Goal: Communication & Community: Answer question/provide support

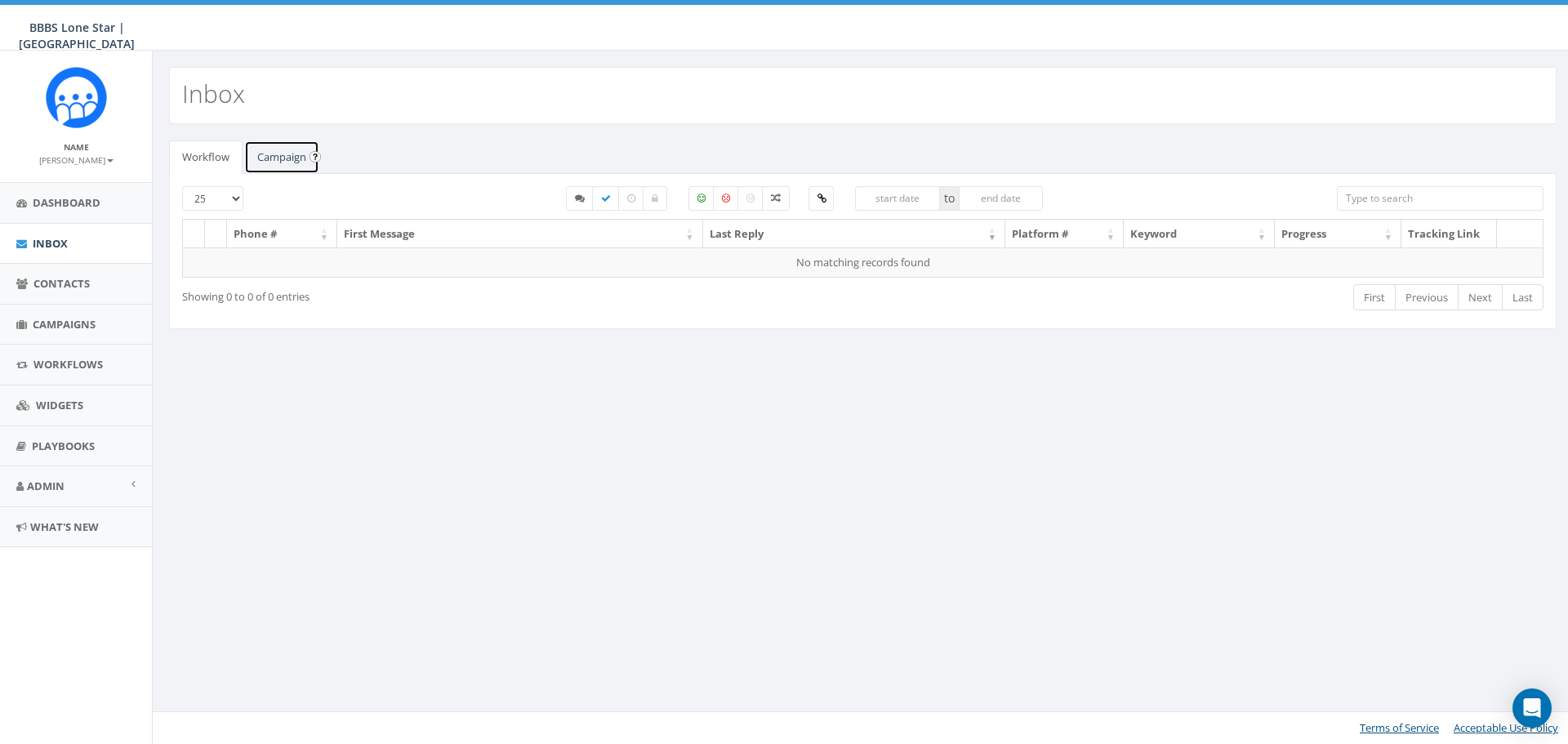
click at [276, 156] on link "Campaign" at bounding box center [282, 158] width 75 height 34
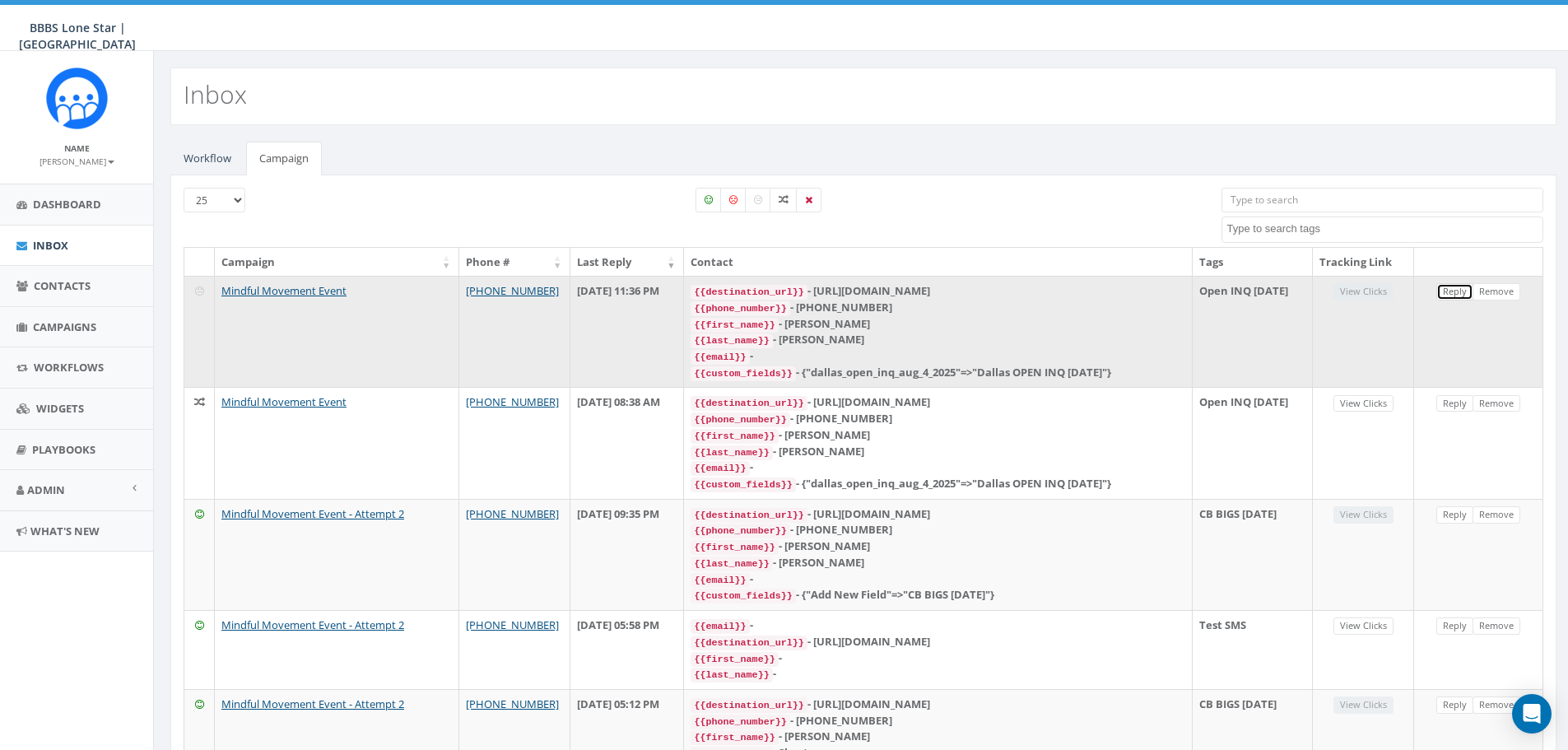
click at [667, 292] on link "Reply" at bounding box center [1454, 291] width 37 height 17
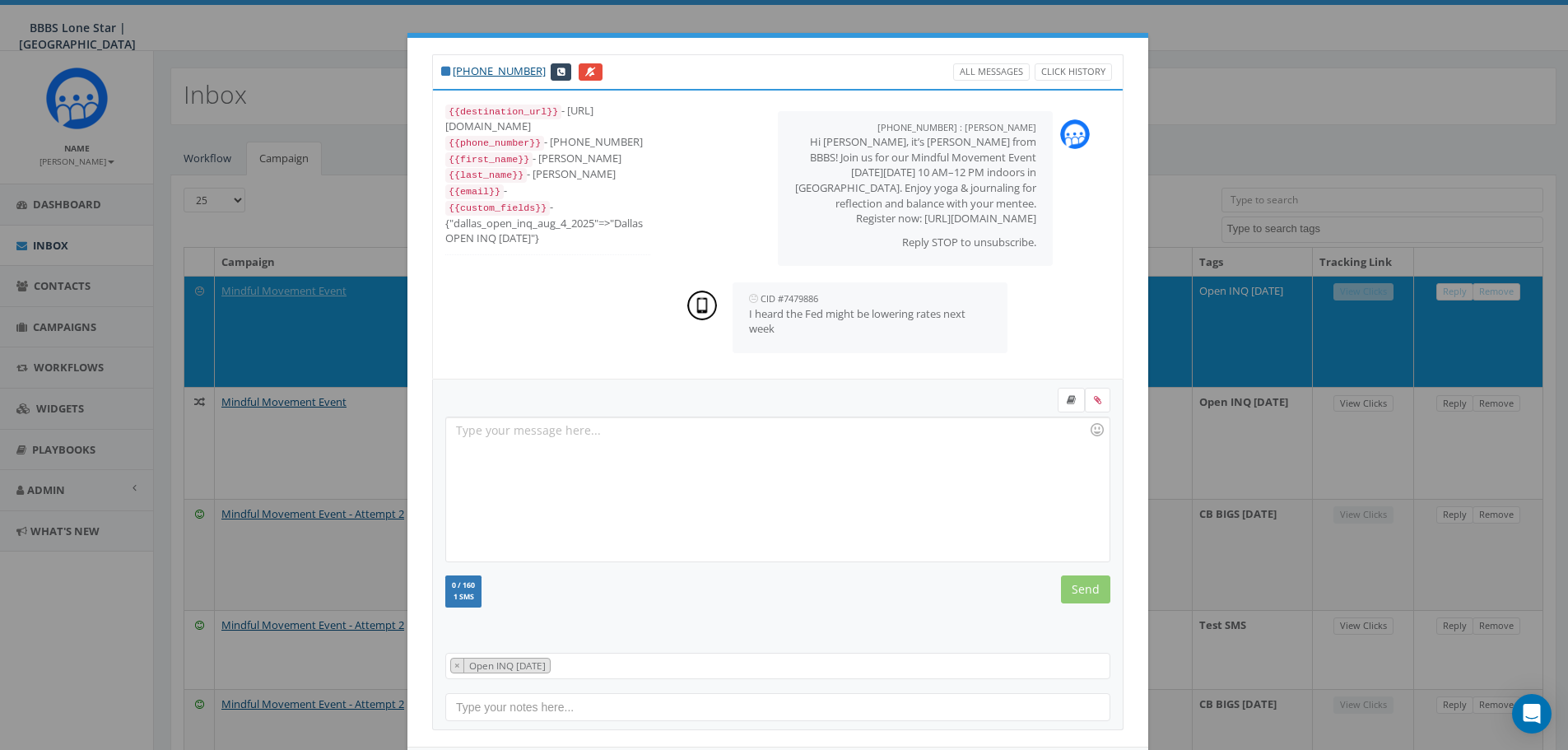
scroll to position [75, 0]
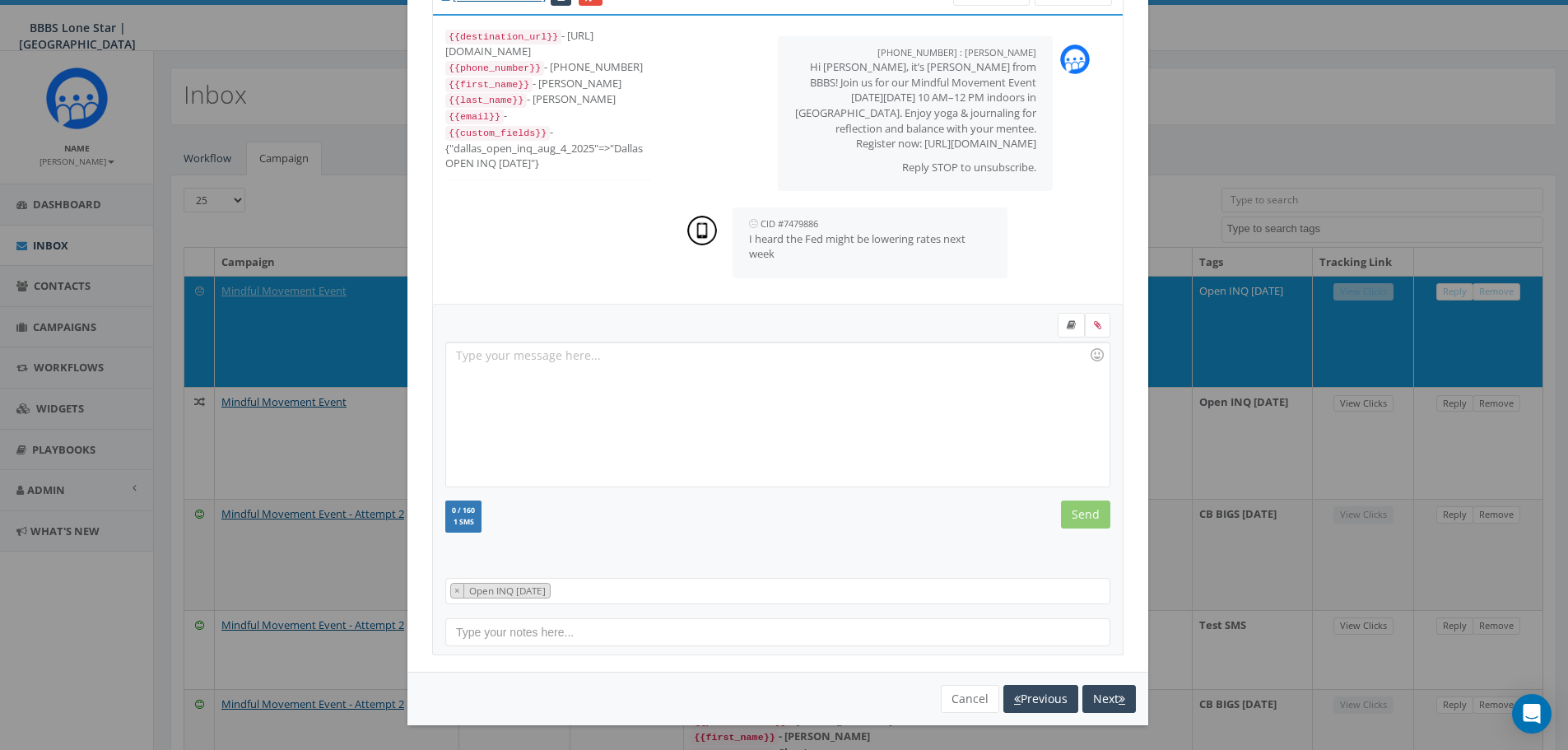
click at [667, 483] on div "Cancel Previous Next" at bounding box center [778, 699] width 717 height 28
click at [667, 483] on button "Cancel" at bounding box center [969, 699] width 58 height 28
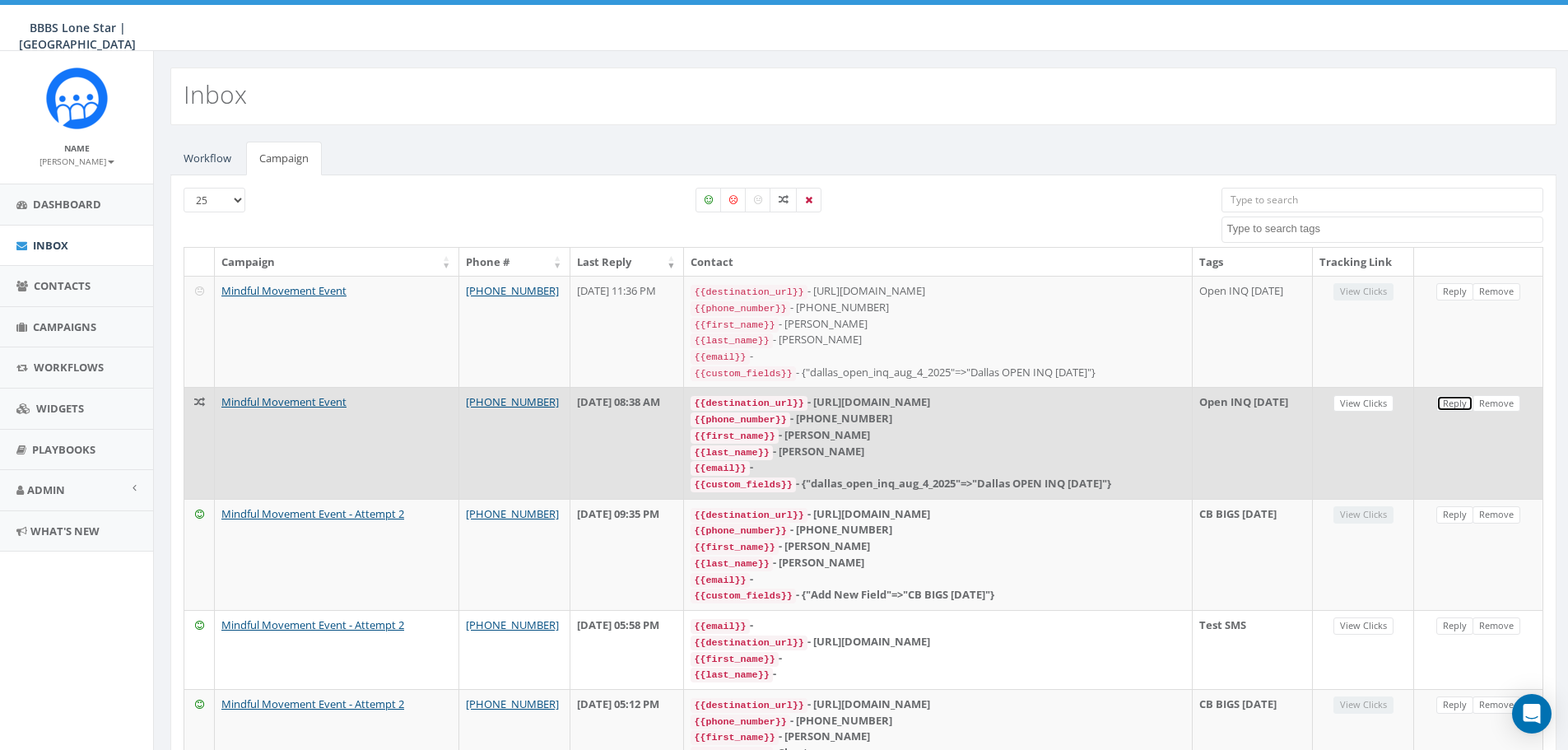
click at [667, 395] on link "Reply" at bounding box center [1454, 403] width 37 height 17
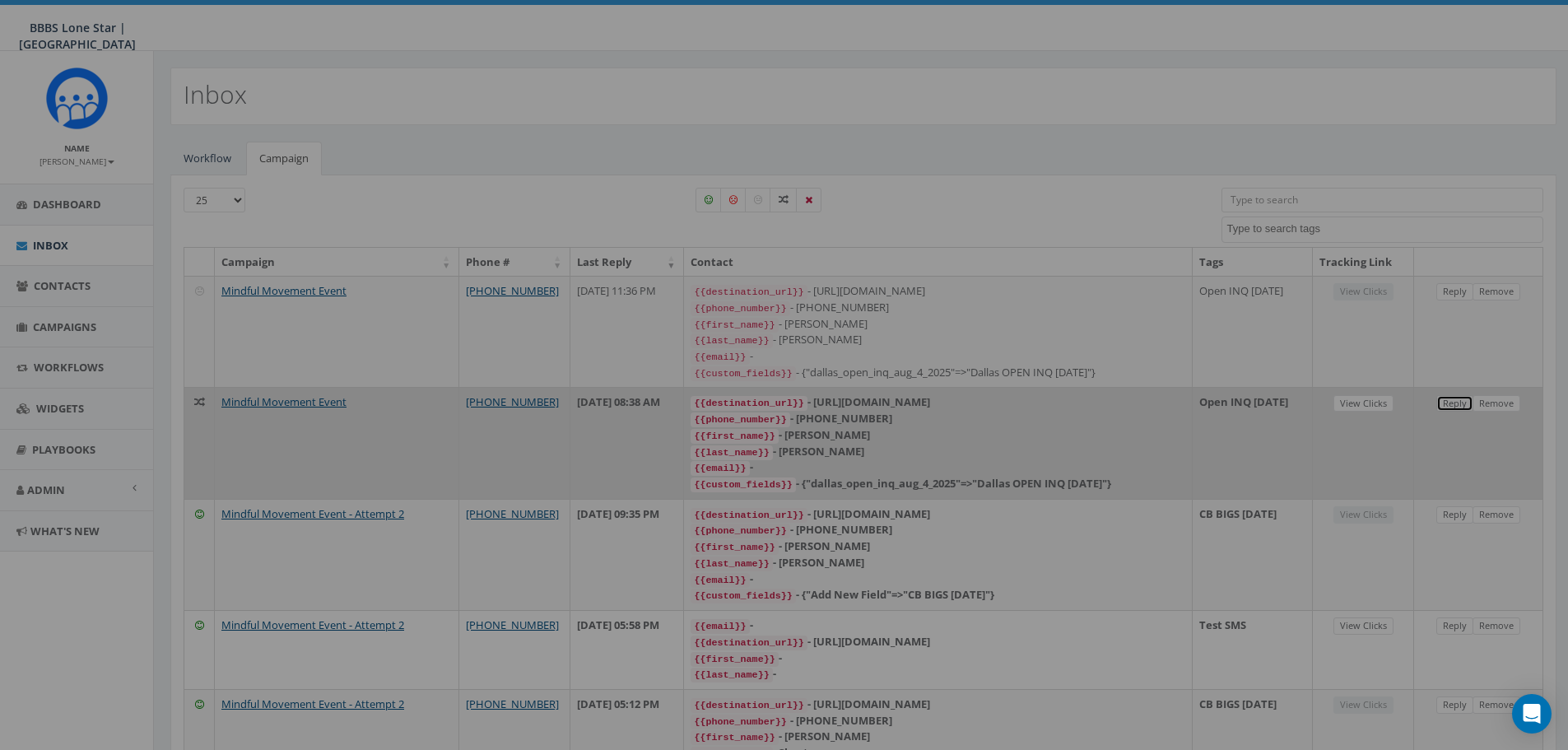
scroll to position [0, 0]
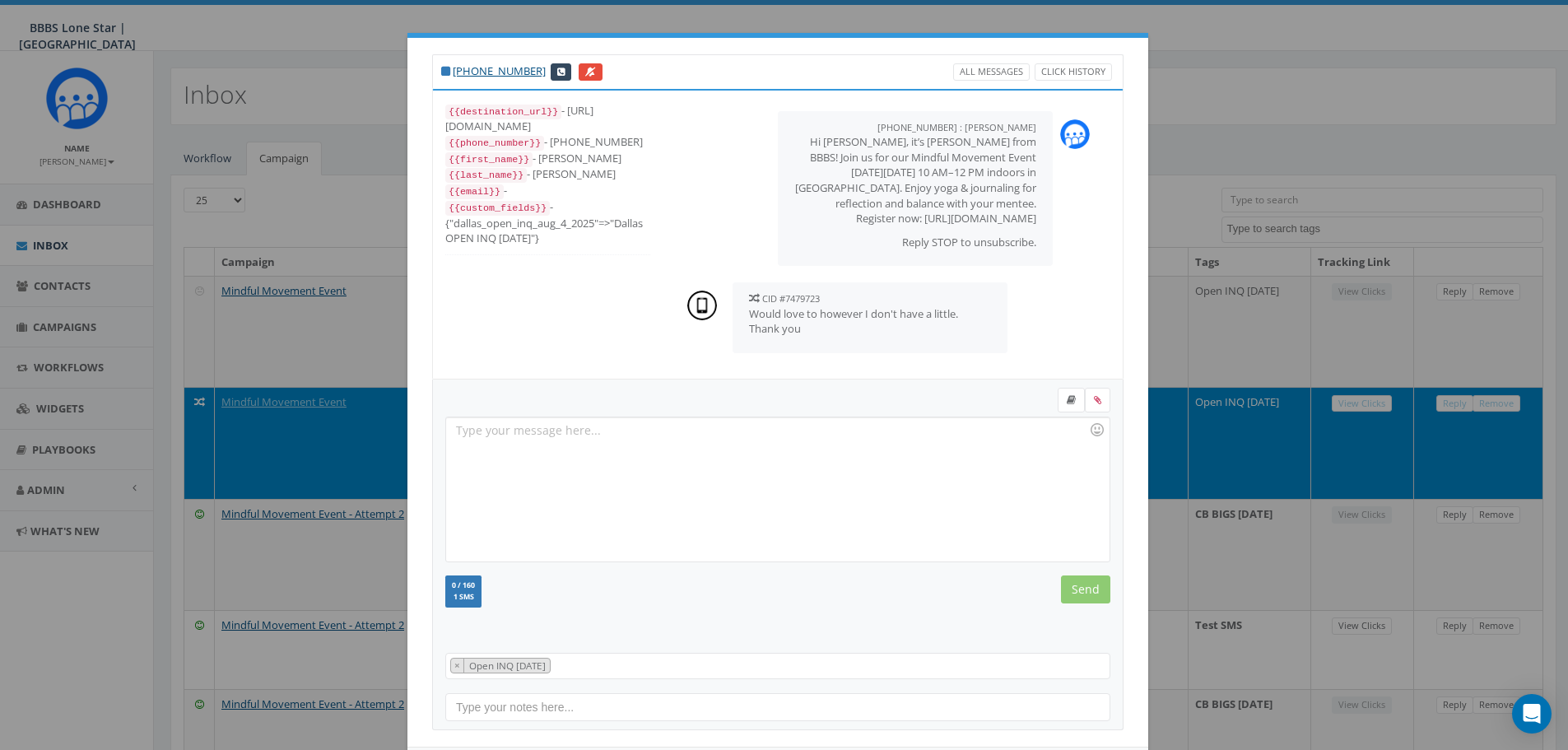
click at [667, 460] on div at bounding box center [777, 490] width 663 height 144
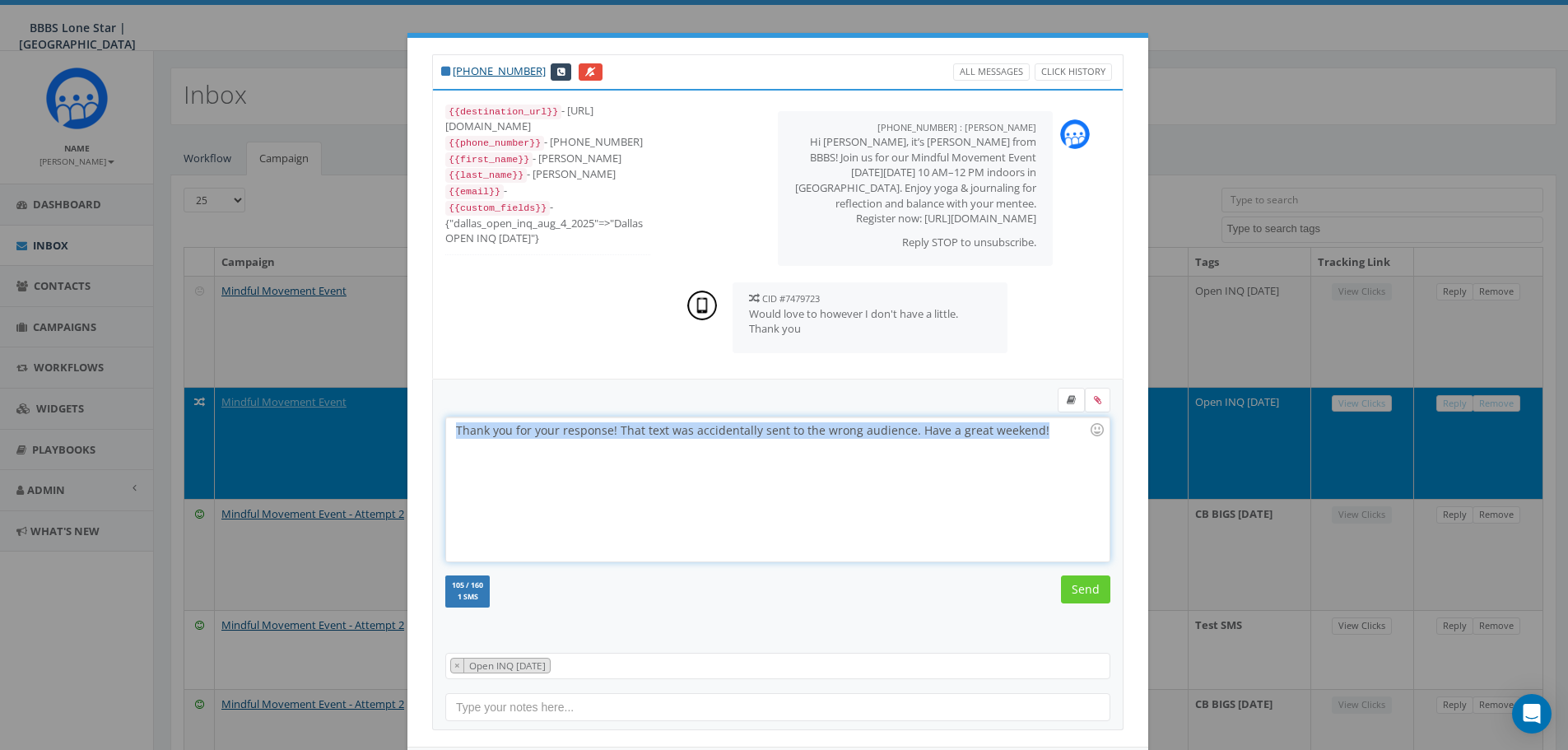
drag, startPoint x: 1047, startPoint y: 437, endPoint x: 430, endPoint y: 442, distance: 617.0
click at [432, 442] on div "Thank you for your response! That text was accidentally sent to the wrong audie…" at bounding box center [778, 555] width 692 height 351
copy div "Thank you for your response! That text was accidentally sent to the wrong audie…"
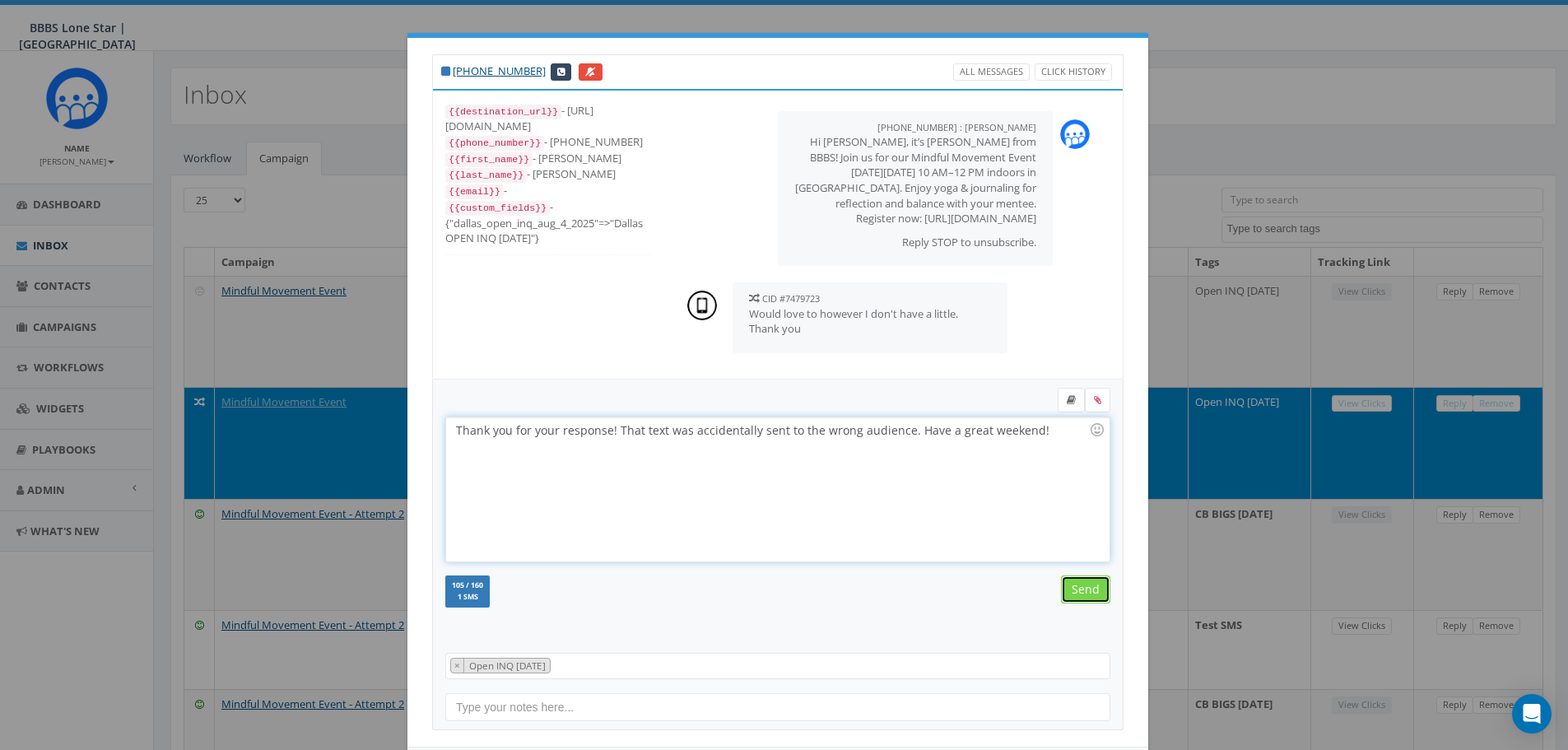
click at [667, 483] on input "Send" at bounding box center [1085, 590] width 49 height 28
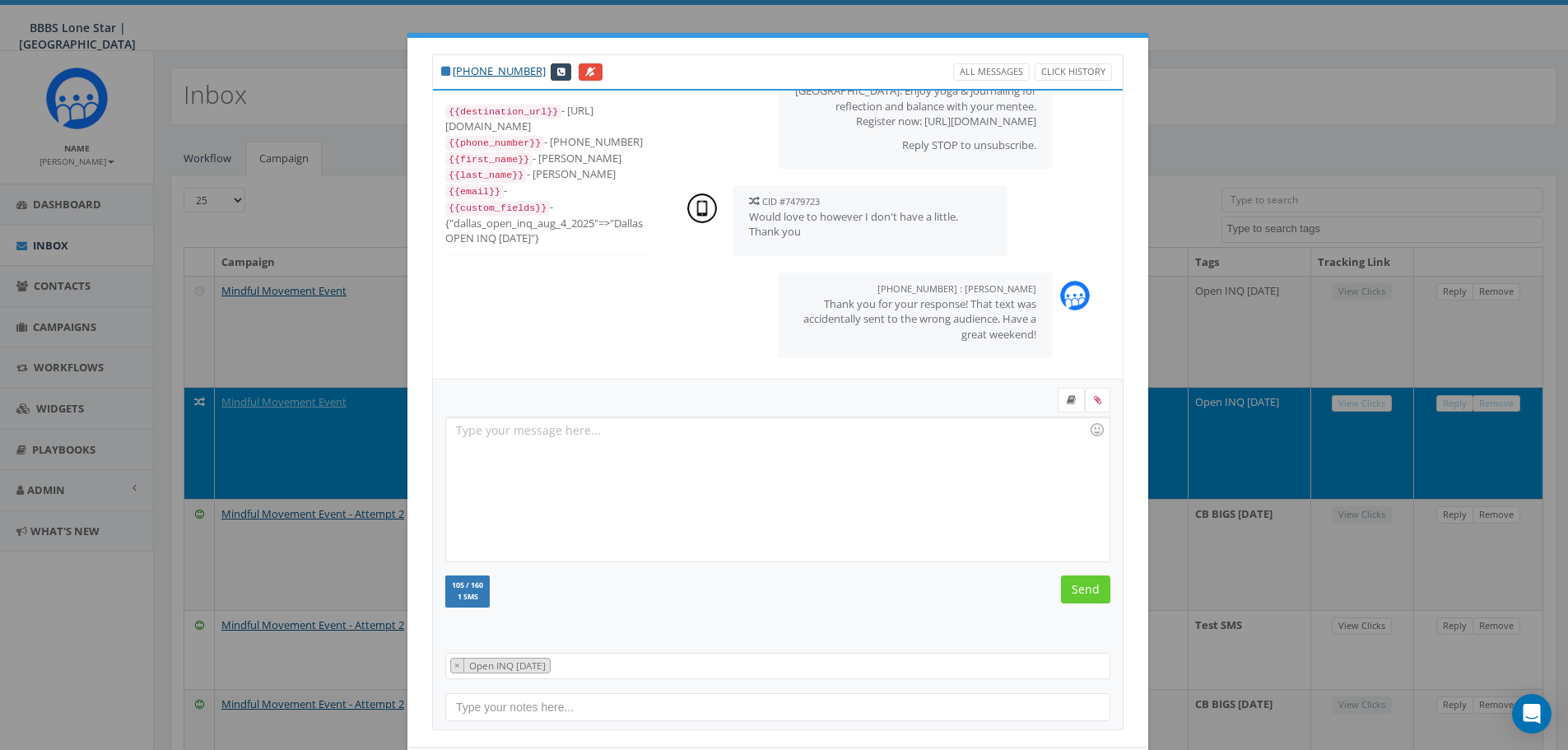
scroll to position [75, 0]
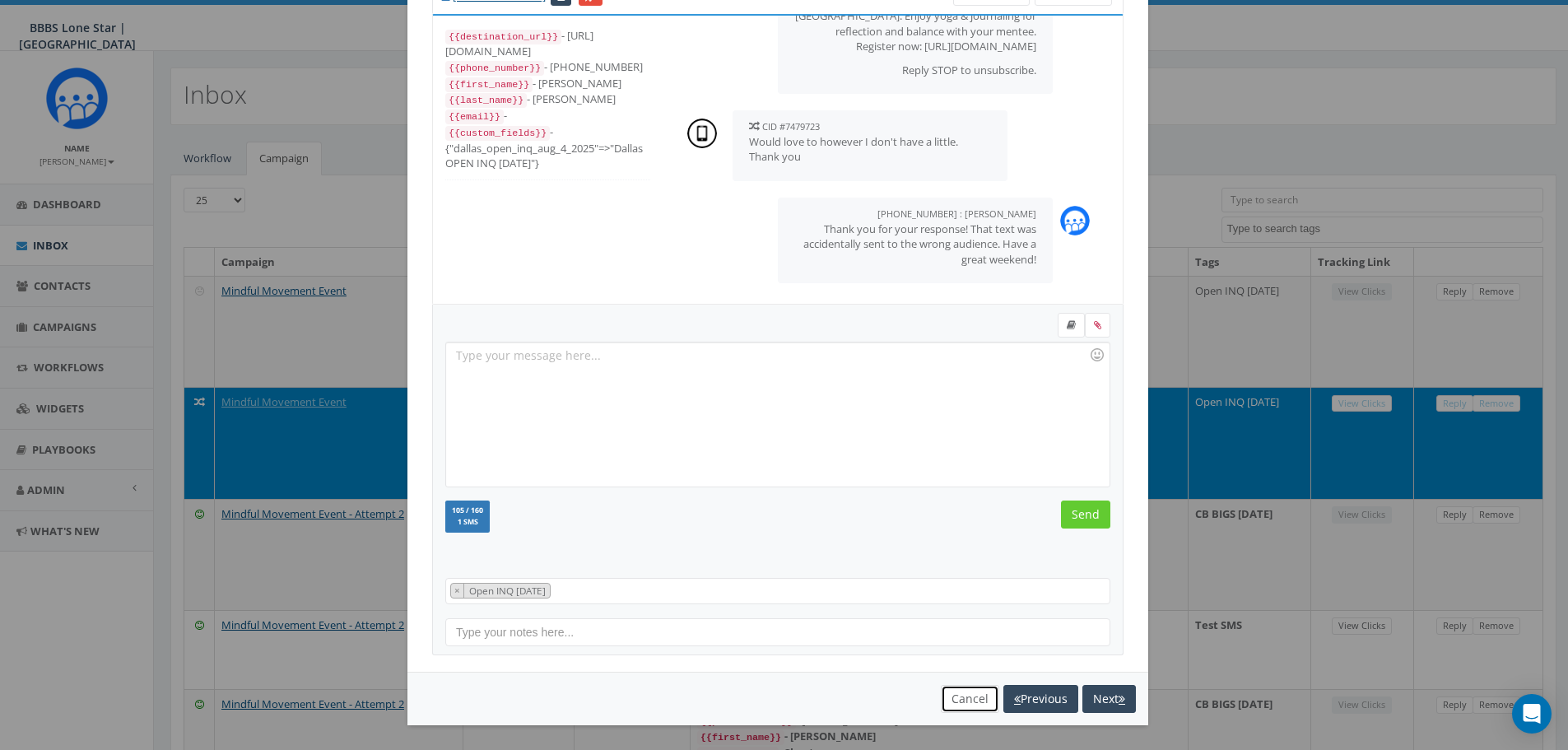
click at [667, 483] on button "Cancel" at bounding box center [969, 699] width 58 height 28
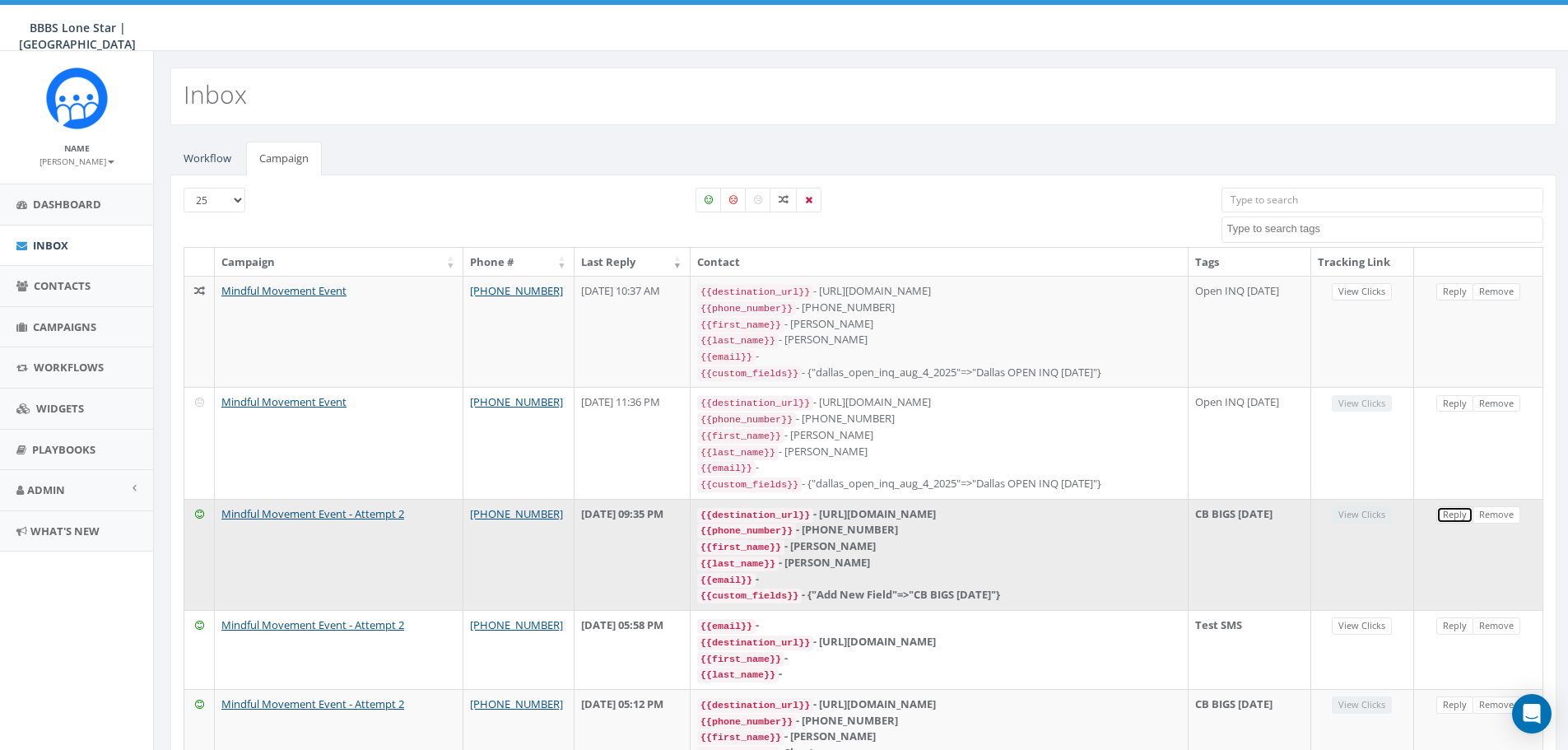
click at [667, 483] on link "Reply" at bounding box center [1454, 515] width 37 height 17
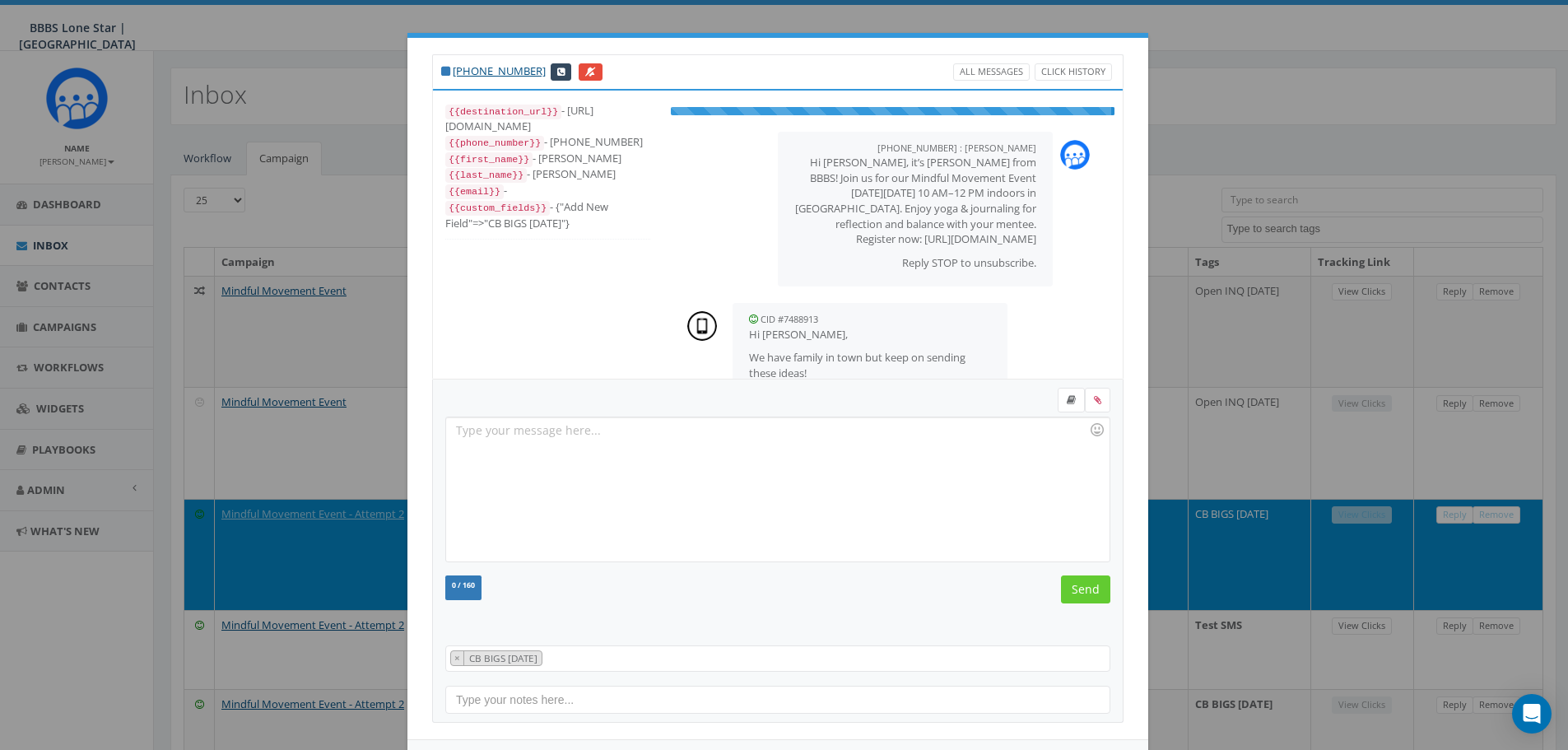
scroll to position [42, 0]
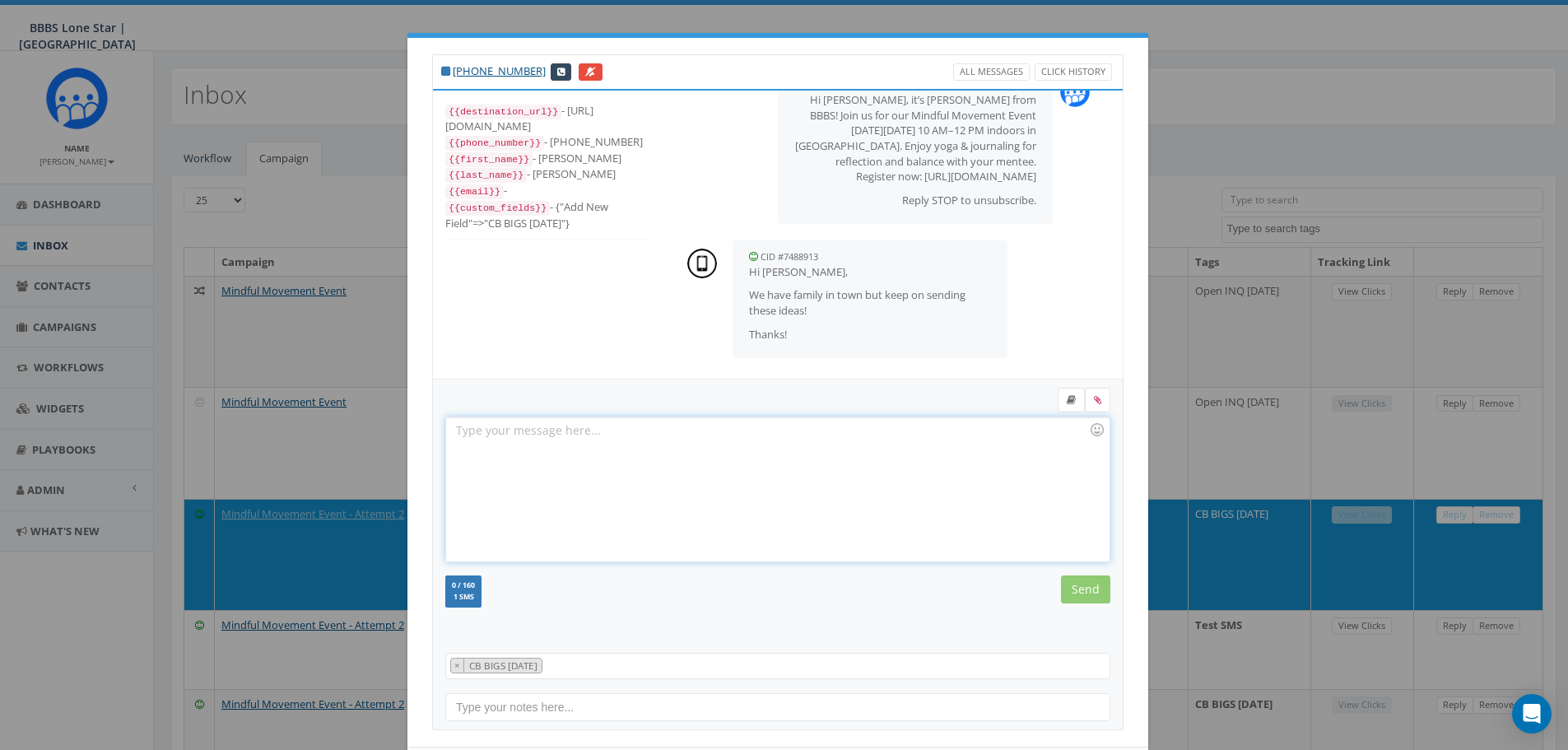
click at [667, 450] on div at bounding box center [777, 490] width 663 height 144
click at [667, 483] on div at bounding box center [777, 490] width 663 height 144
click at [453, 432] on div "Do you have access to our public calendar?" at bounding box center [777, 490] width 663 height 144
click at [667, 483] on input "Send" at bounding box center [1085, 590] width 49 height 28
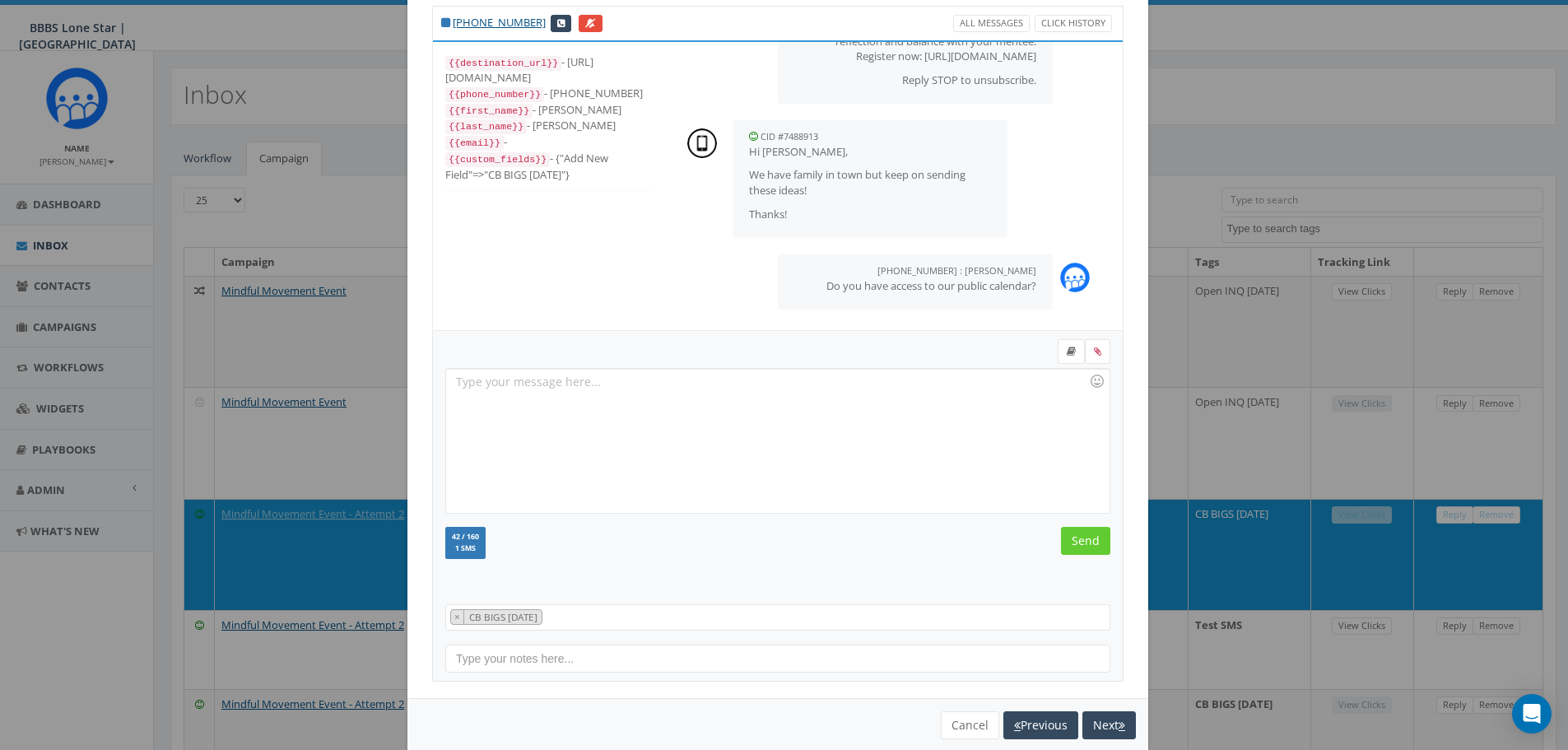
scroll to position [75, 0]
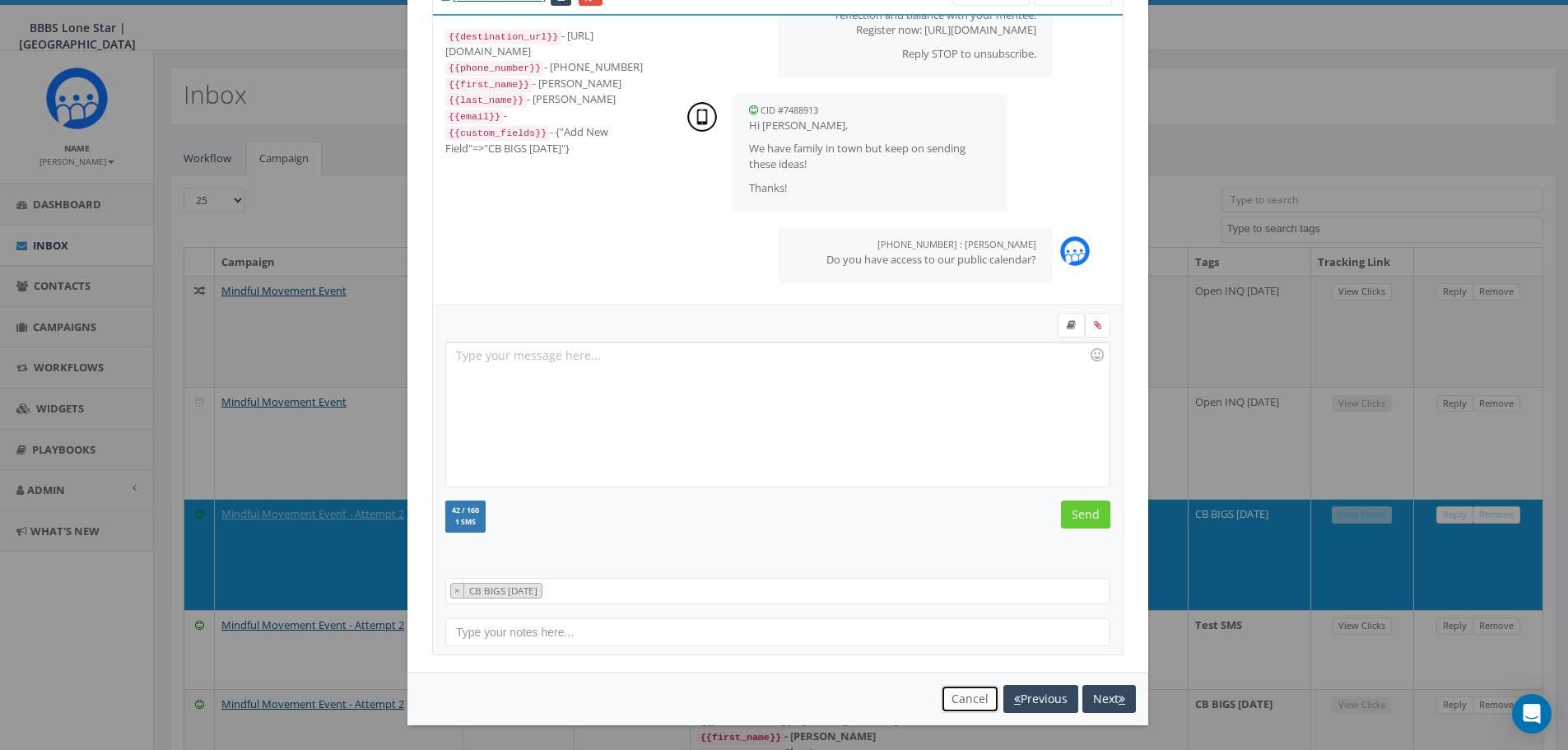
click at [667, 483] on button "Cancel" at bounding box center [969, 699] width 58 height 28
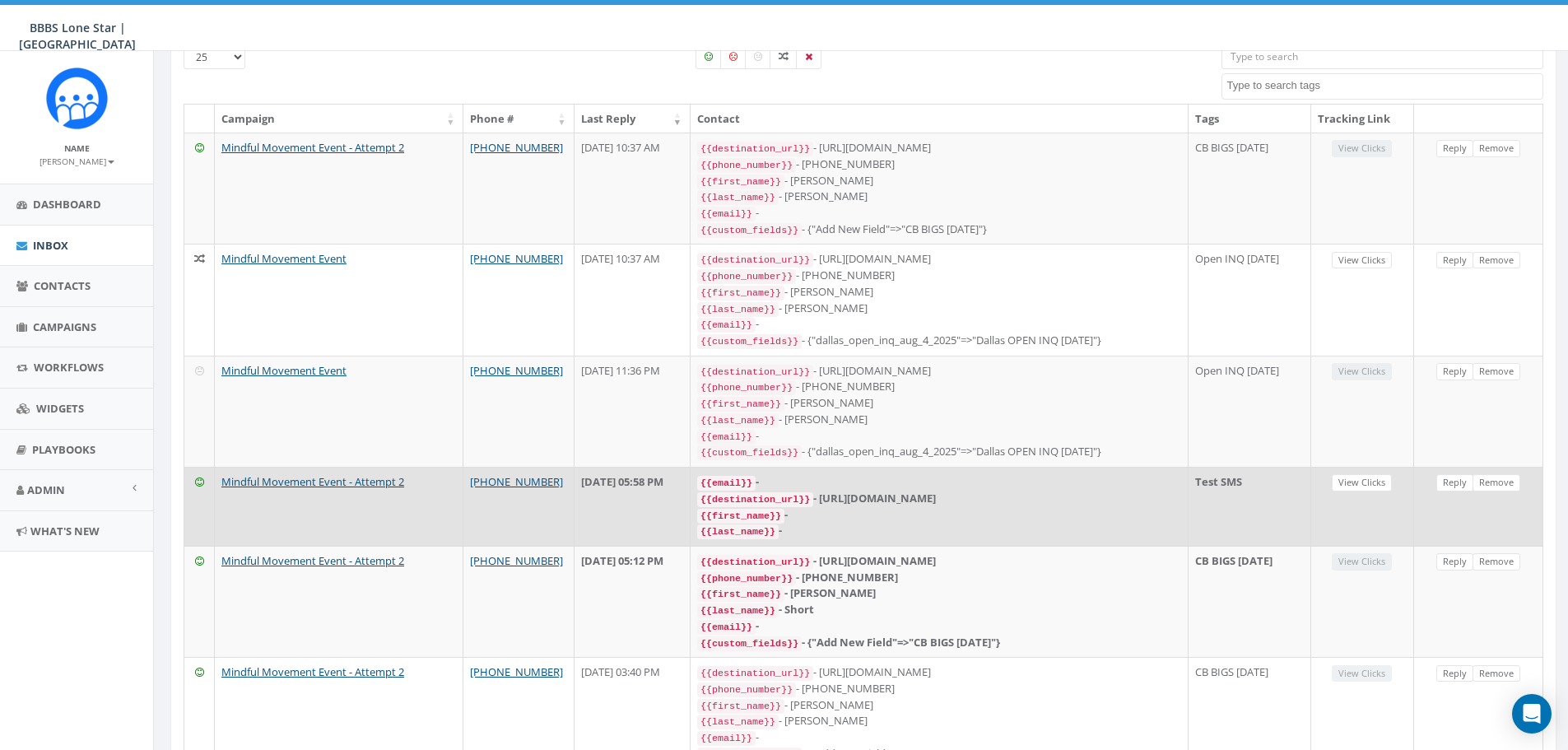
scroll to position [165, 0]
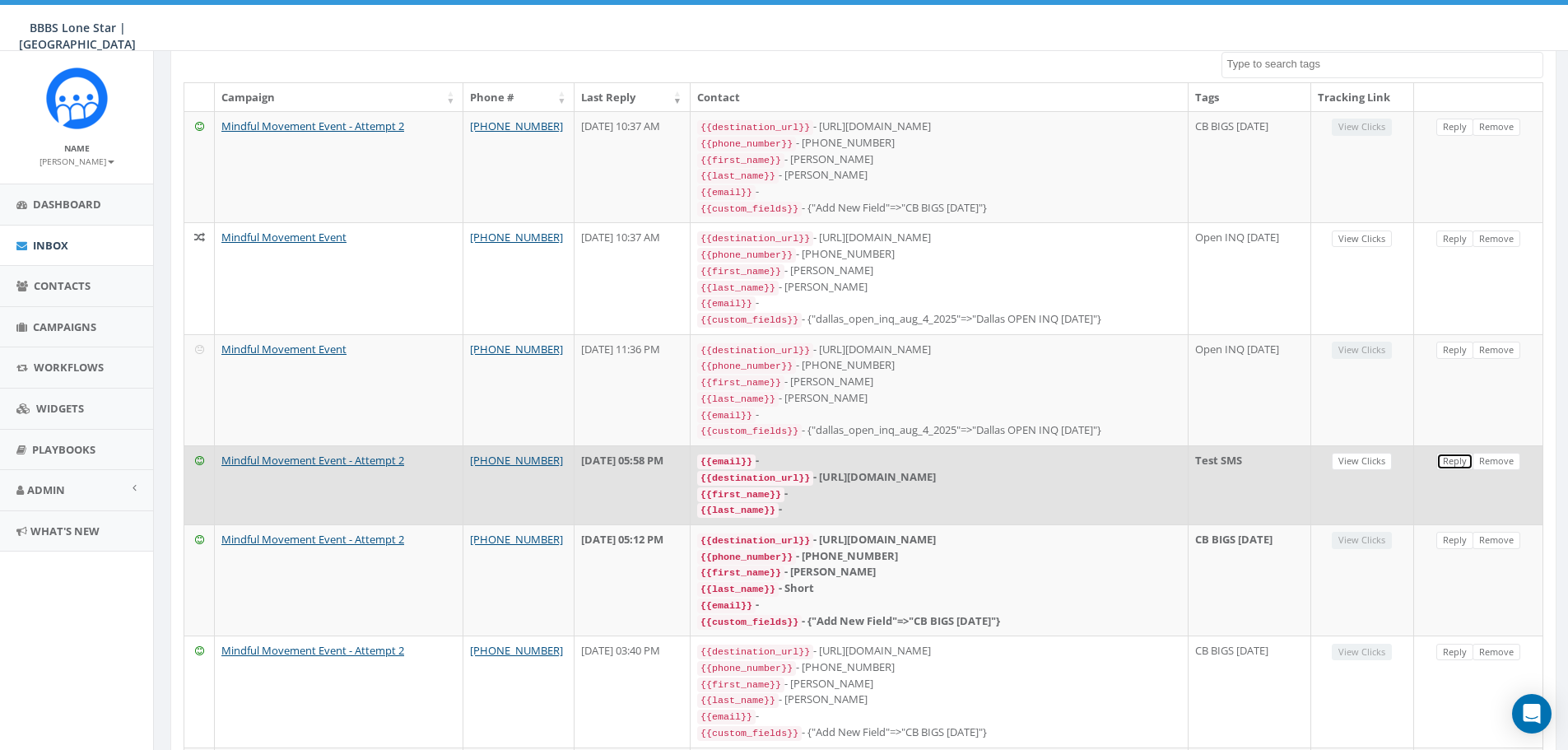
click at [667, 453] on link "Reply" at bounding box center [1454, 461] width 37 height 17
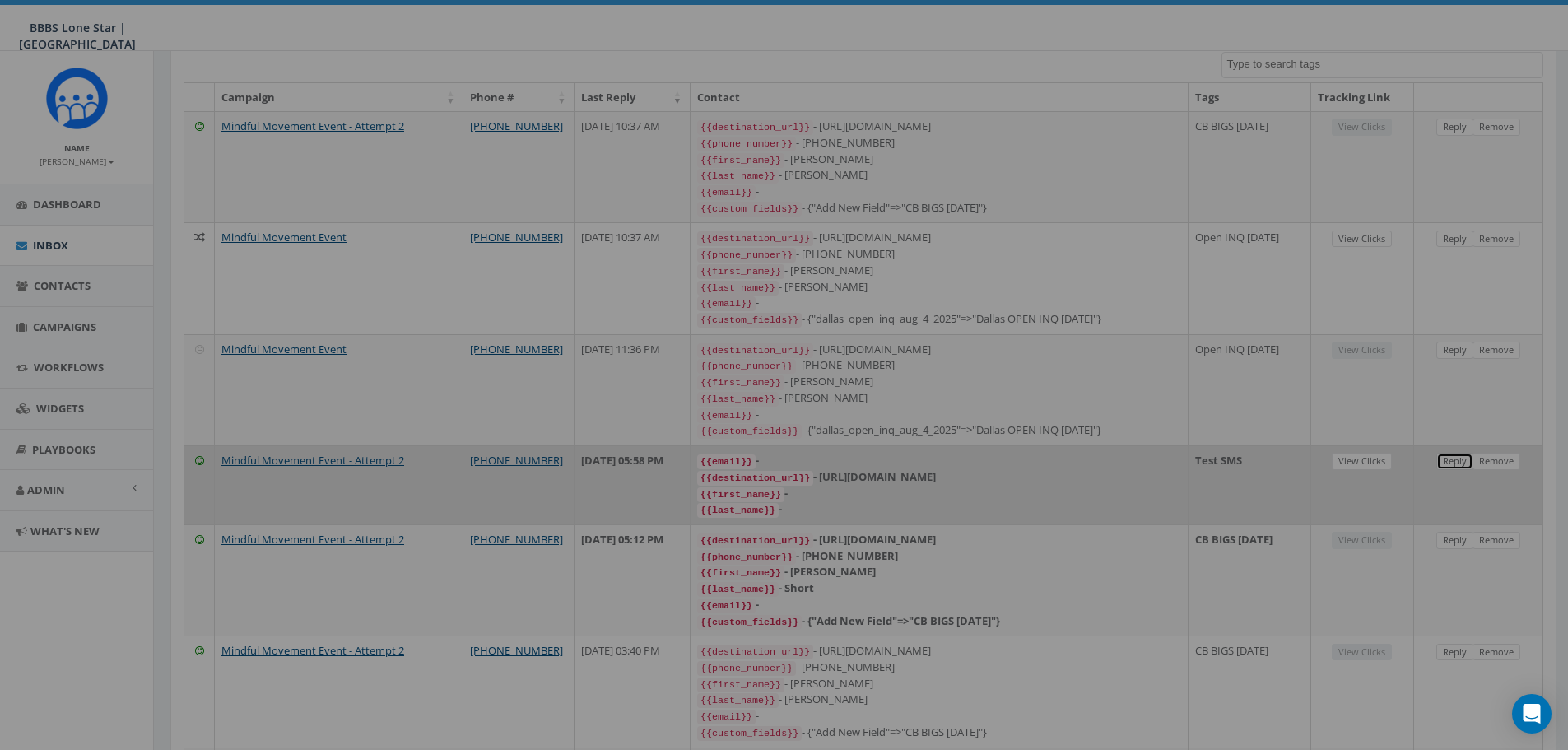
scroll to position [0, 0]
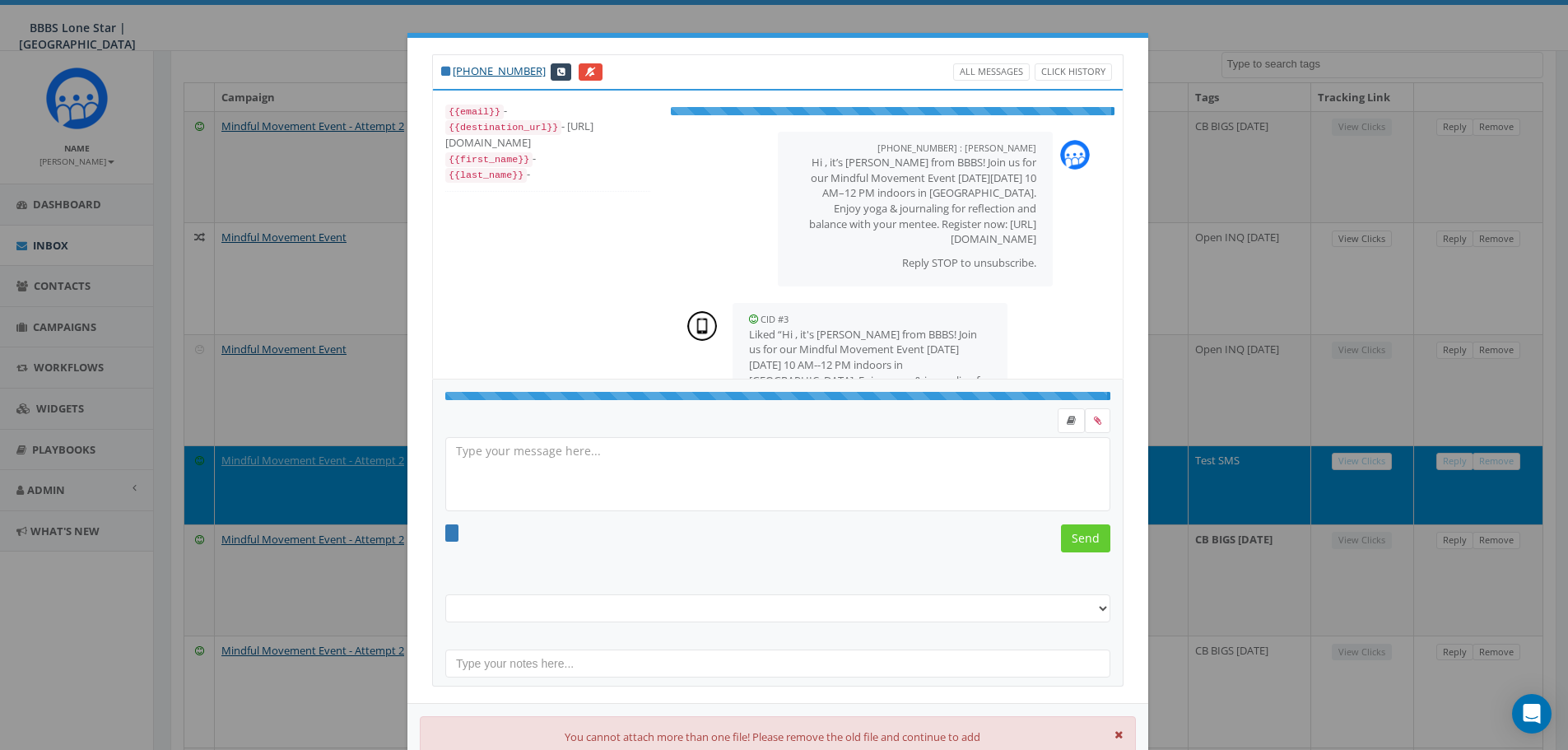
select select "Test SMS"
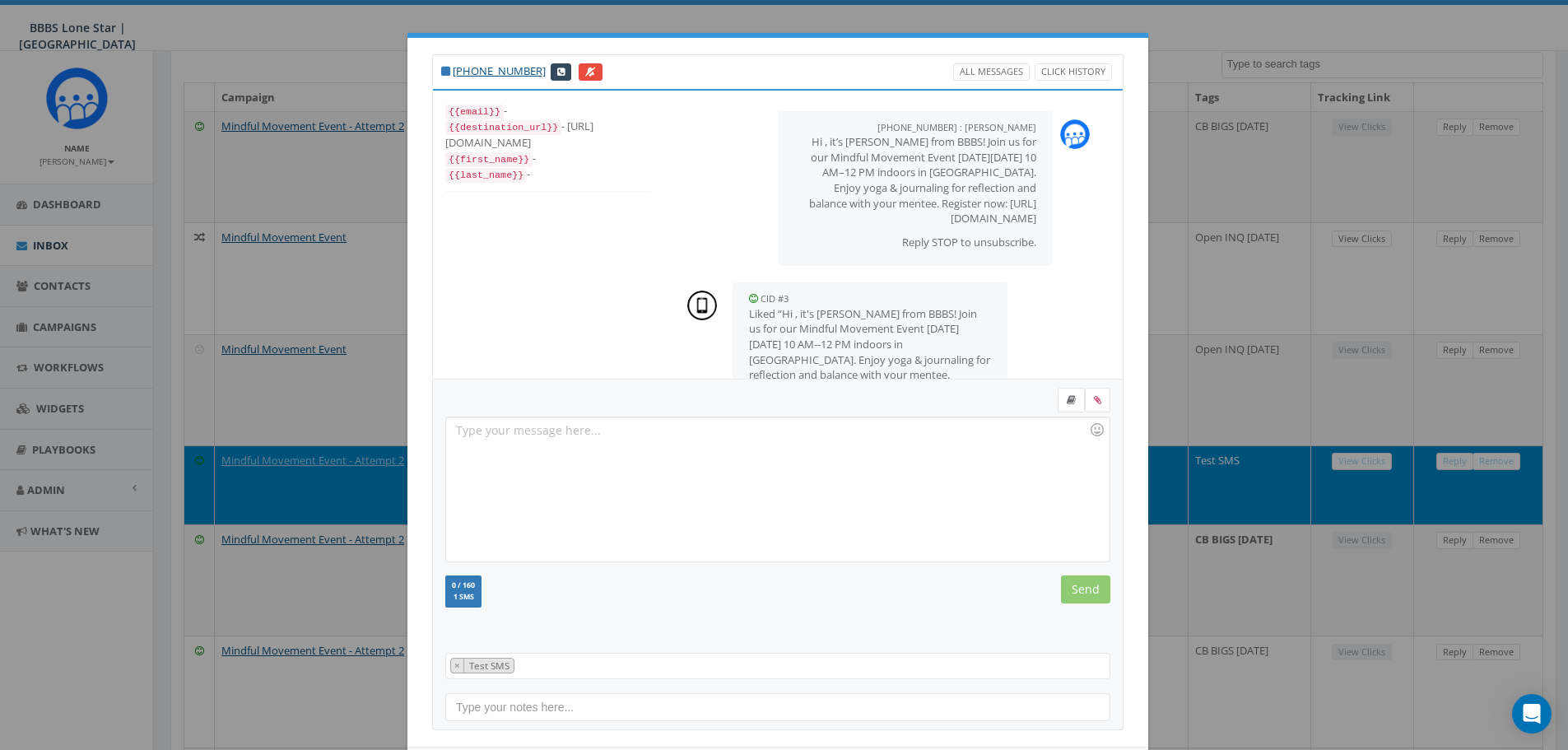
scroll to position [80, 0]
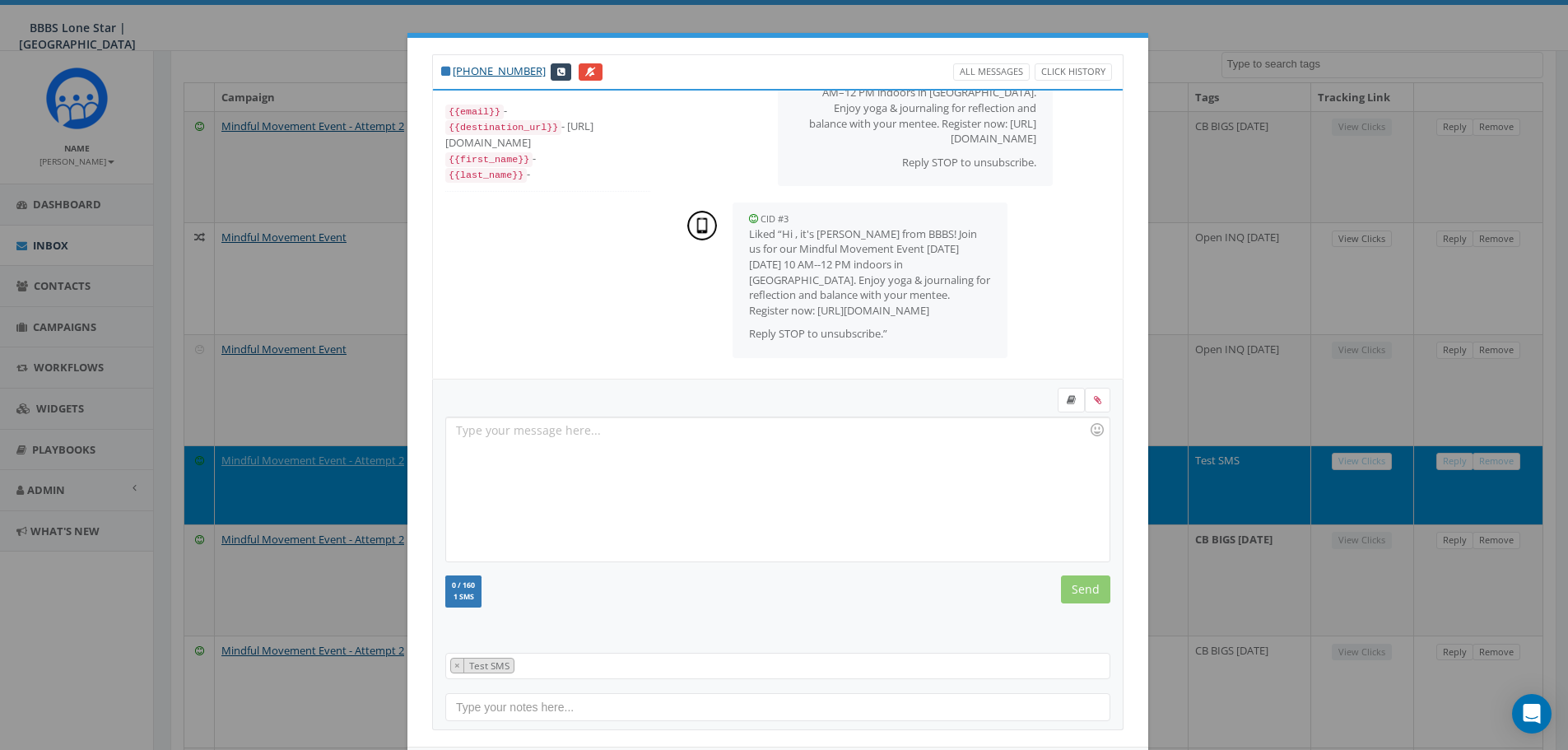
click at [667, 460] on div at bounding box center [777, 490] width 663 height 144
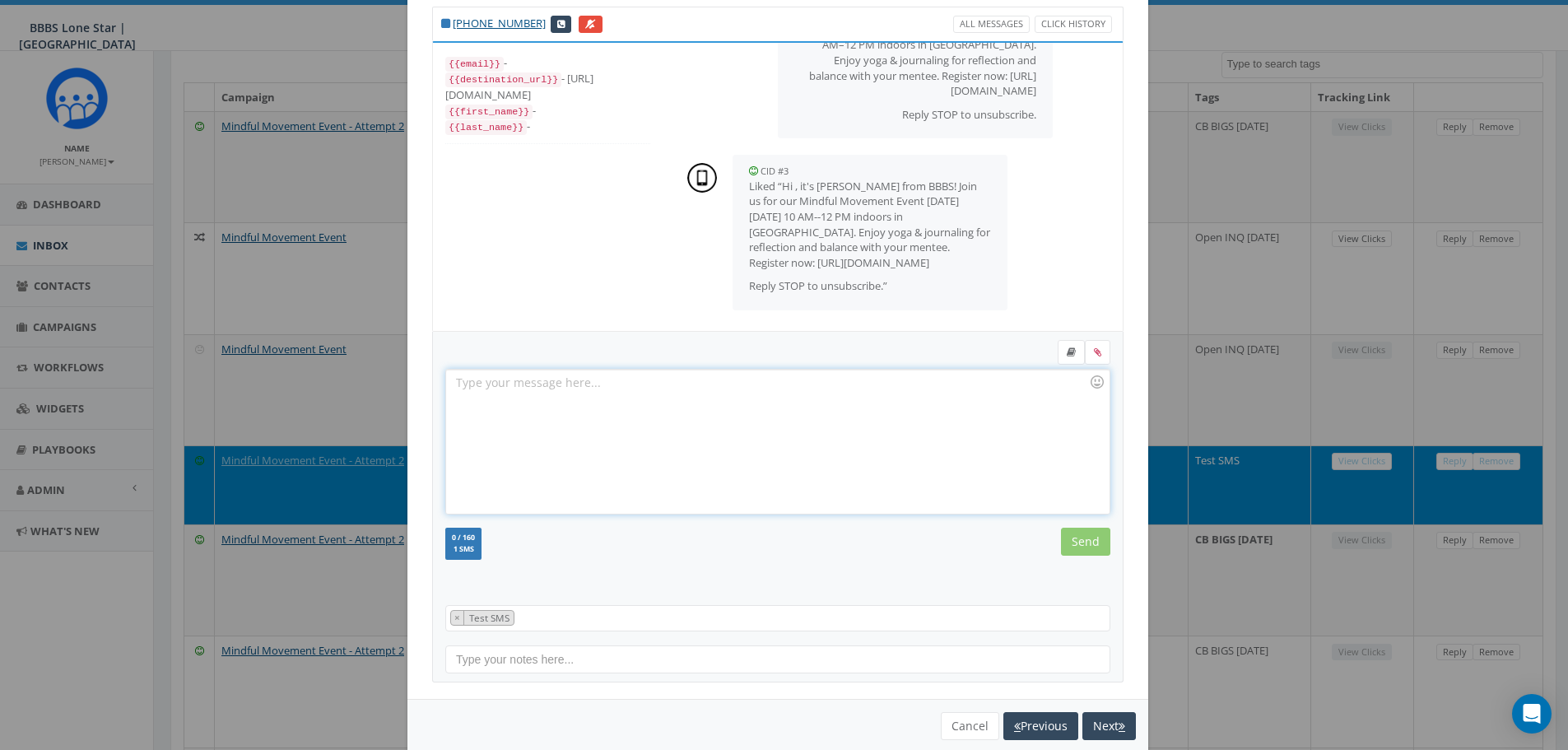
scroll to position [75, 0]
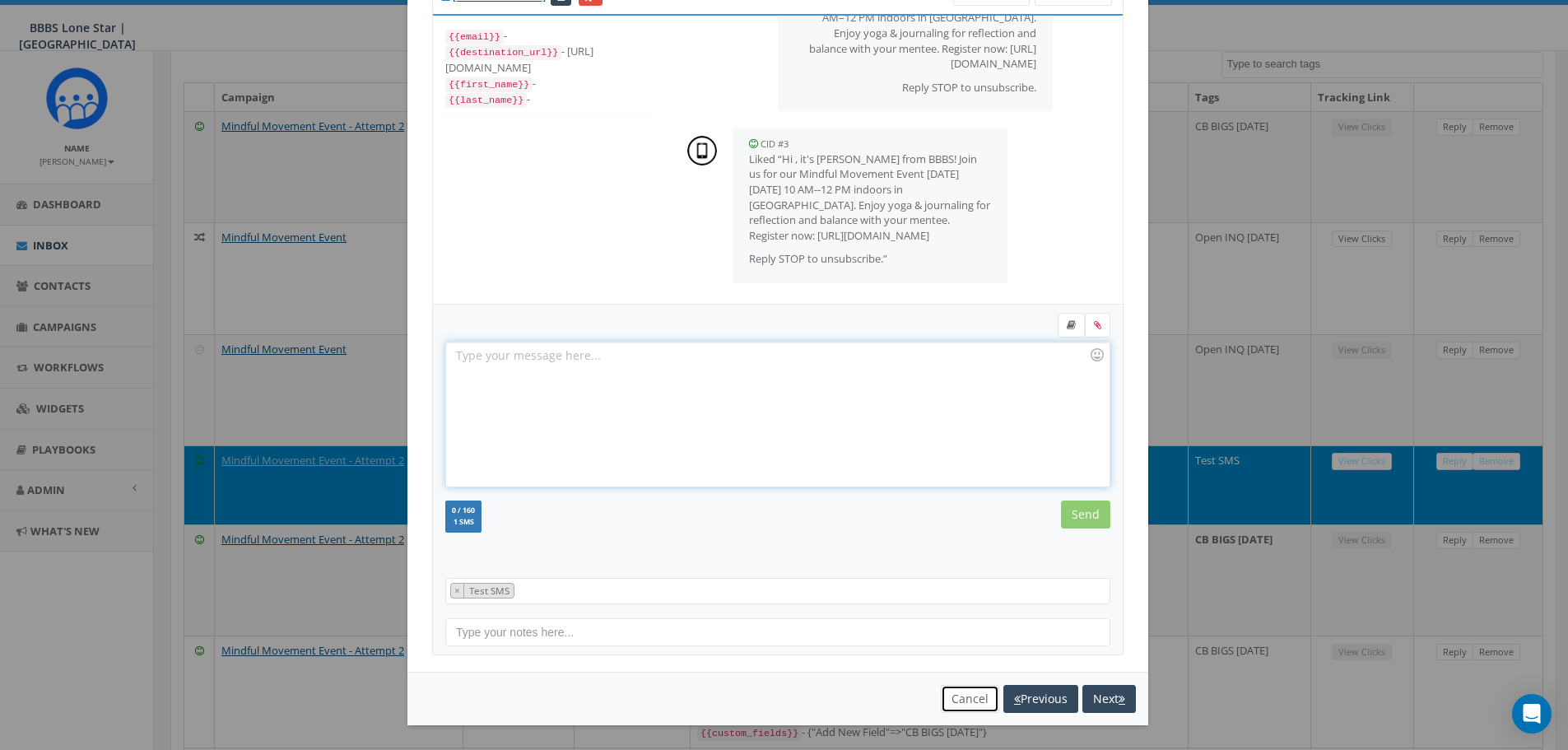
click at [667, 483] on button "Cancel" at bounding box center [969, 699] width 58 height 28
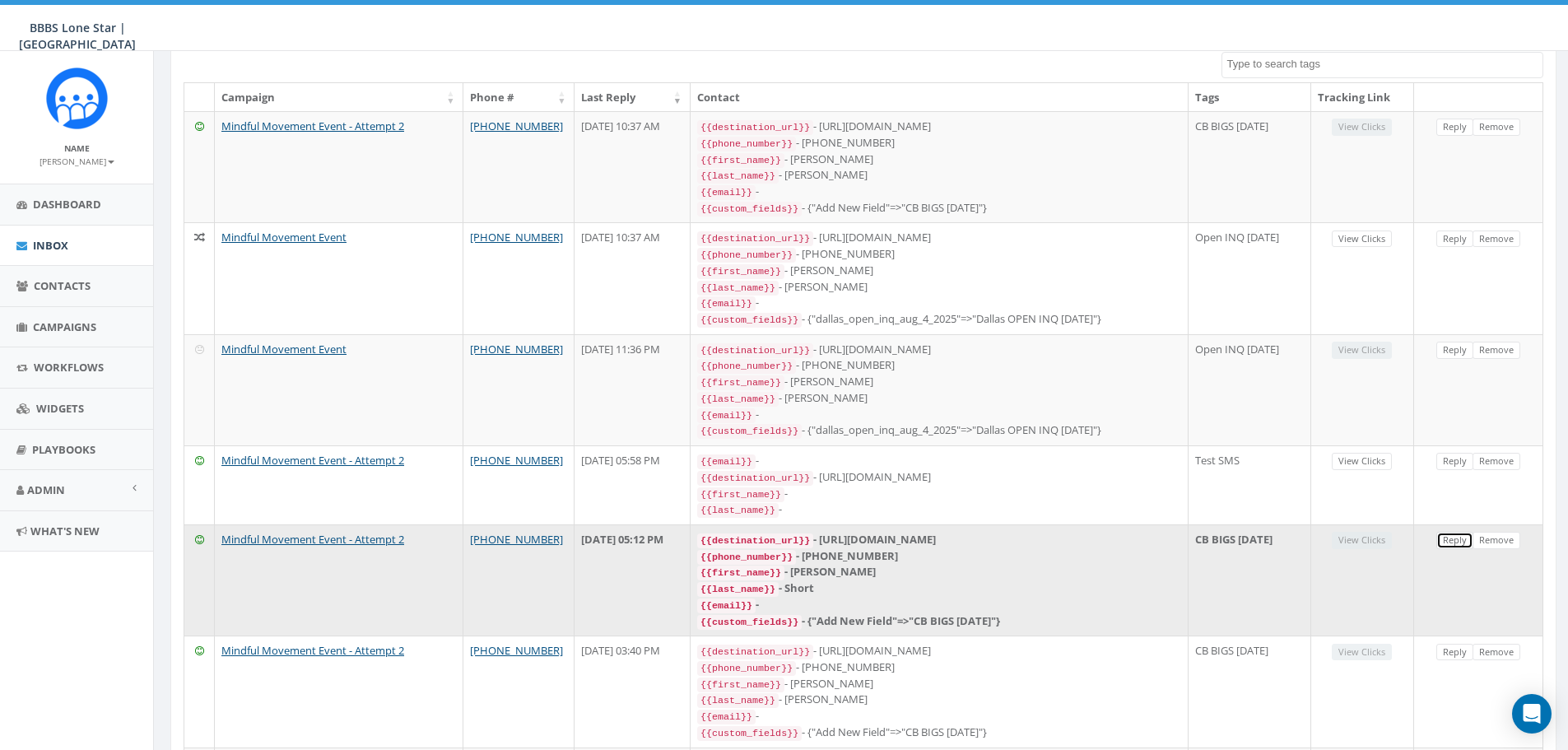
click at [667, 483] on link "Reply" at bounding box center [1454, 540] width 37 height 17
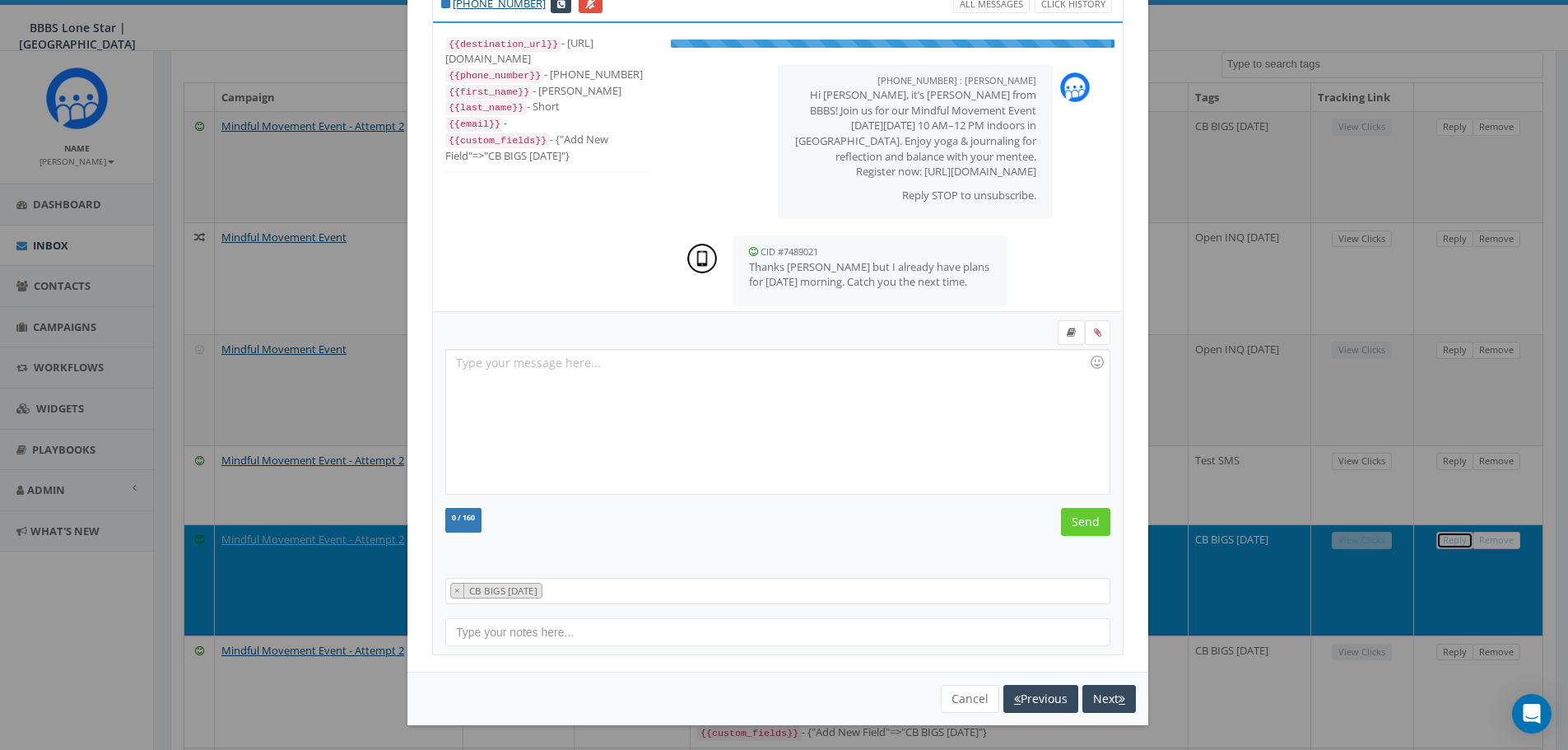
scroll to position [0, 0]
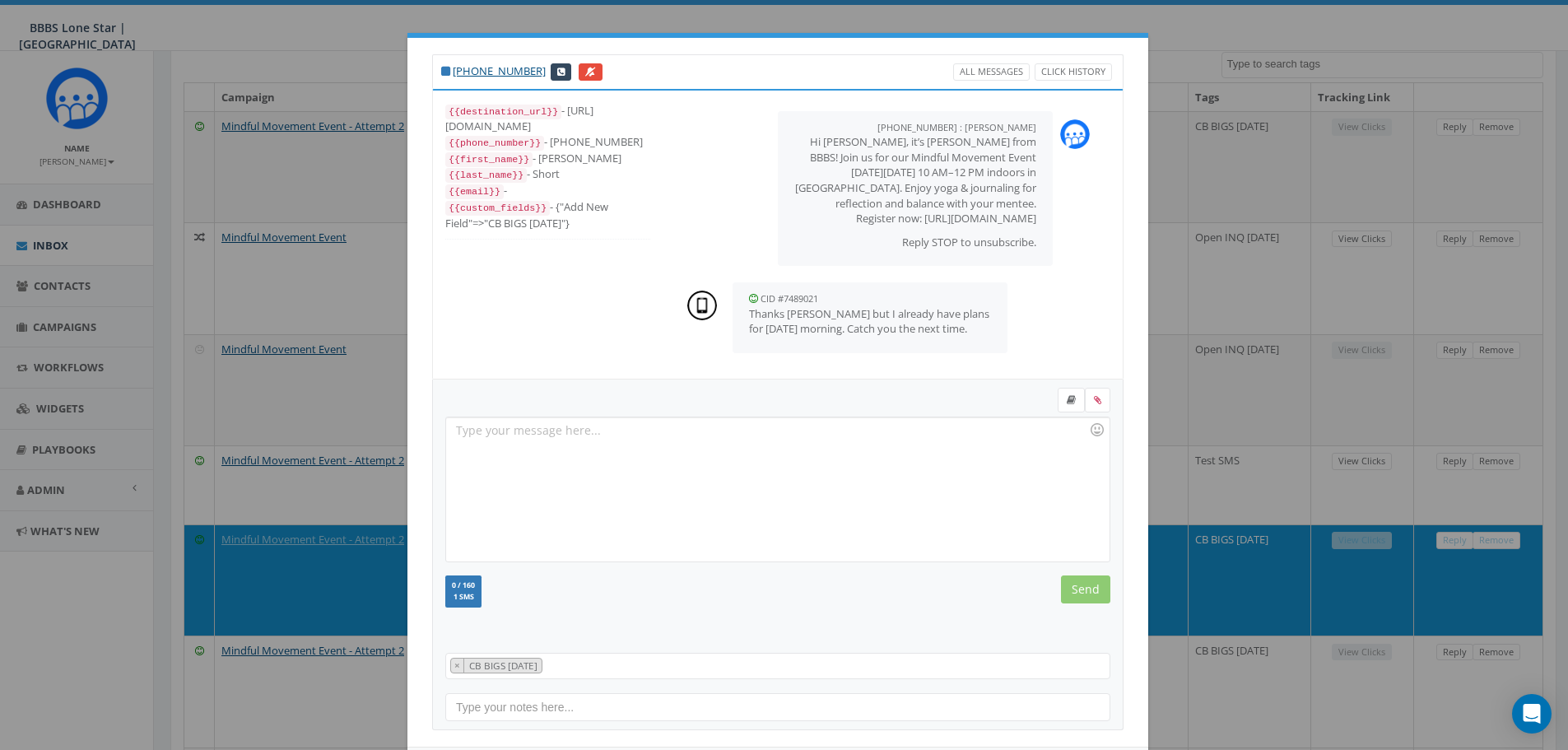
click at [667, 430] on div at bounding box center [777, 490] width 663 height 144
click at [667, 483] on input "Send" at bounding box center [1085, 590] width 49 height 28
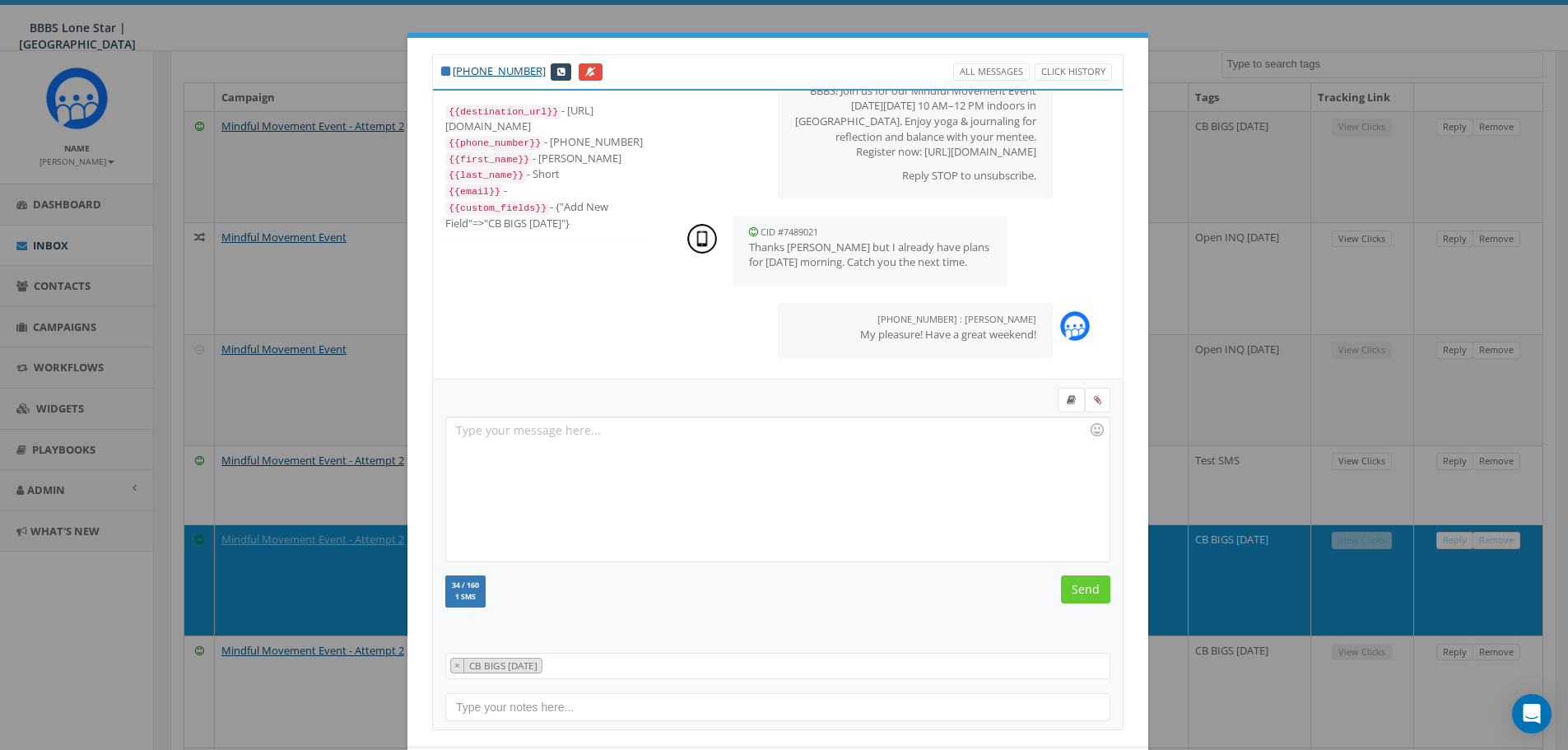
scroll to position [75, 0]
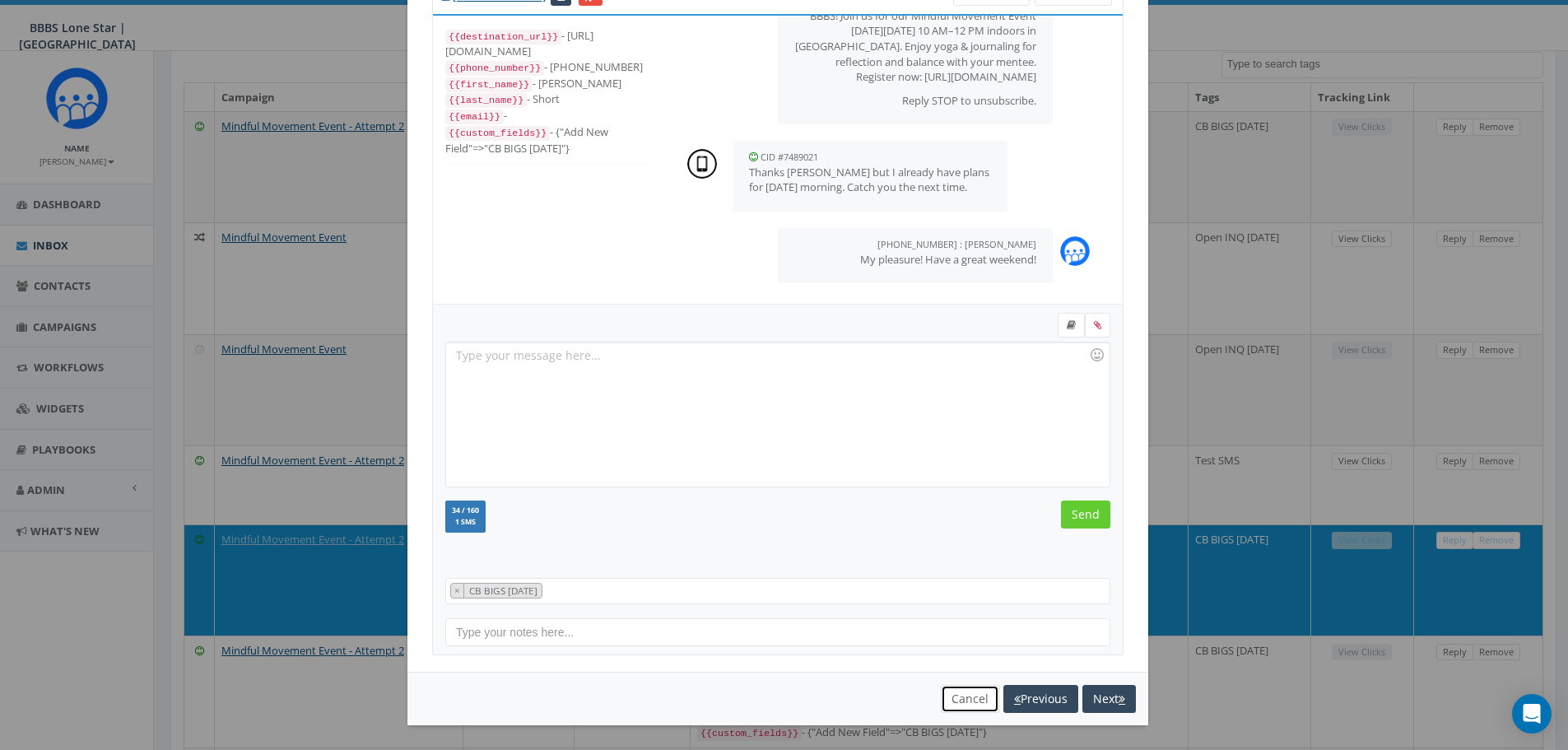
click at [667, 483] on button "Cancel" at bounding box center [969, 699] width 58 height 28
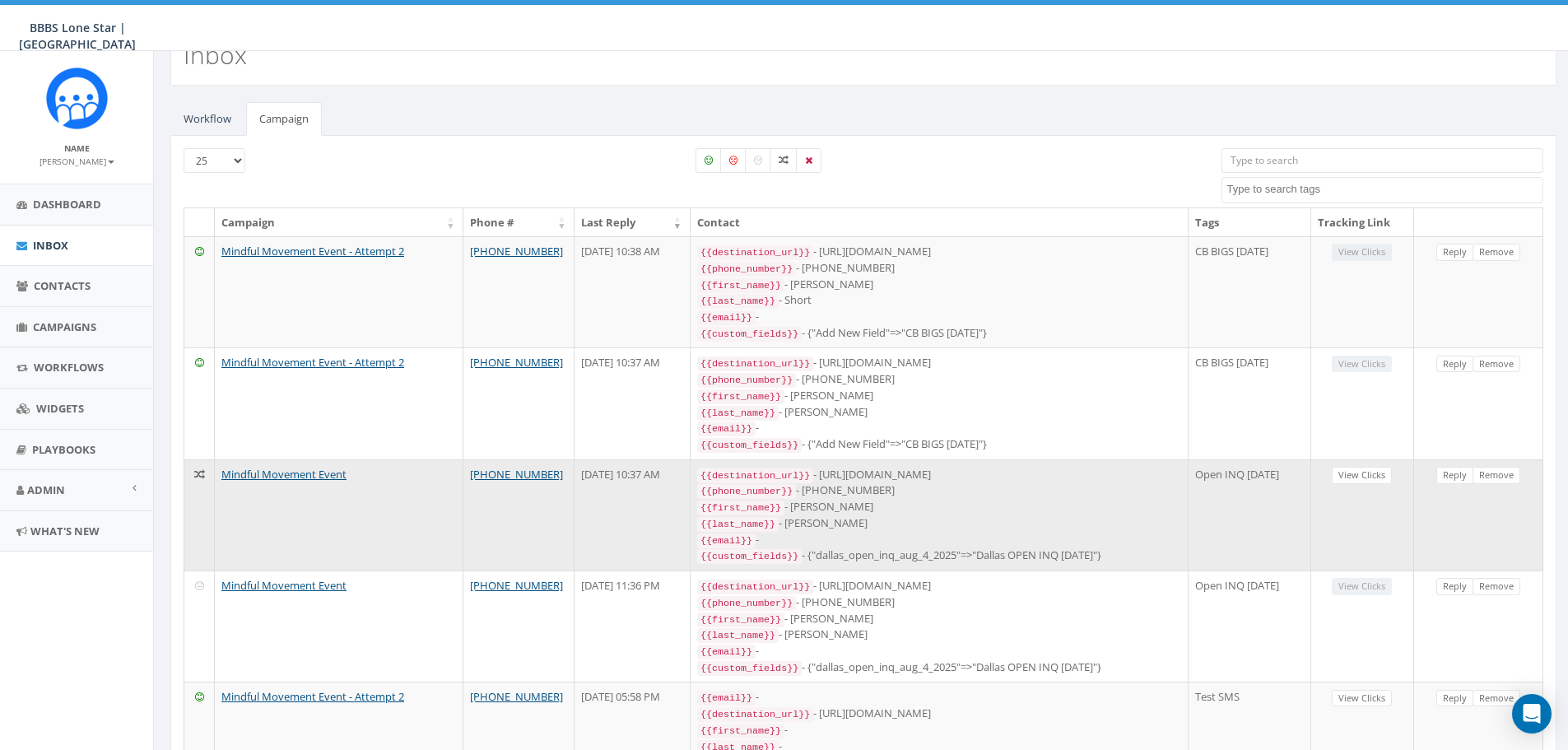
scroll to position [47, 0]
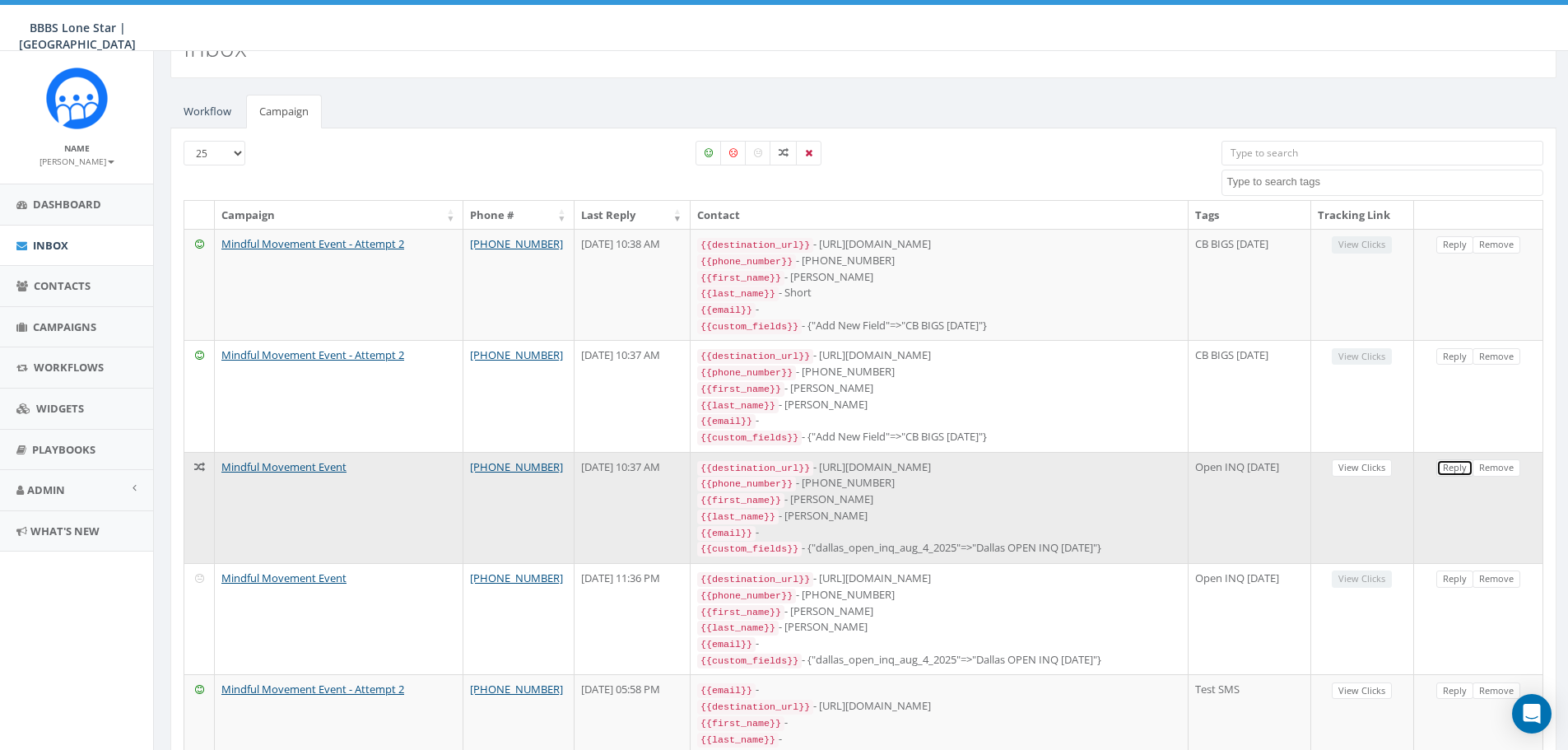
click at [667, 462] on link "Reply" at bounding box center [1454, 468] width 37 height 17
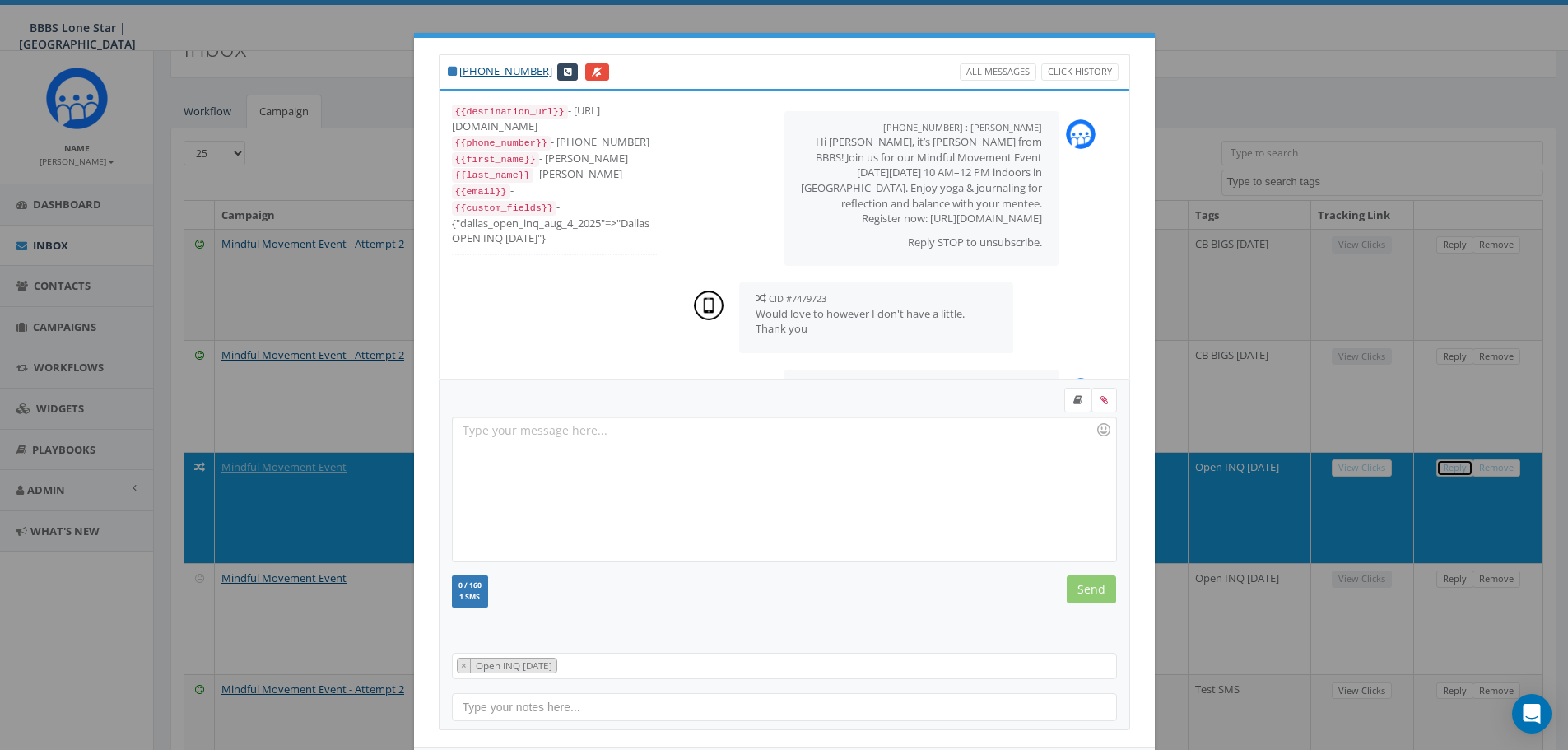
scroll to position [97, 0]
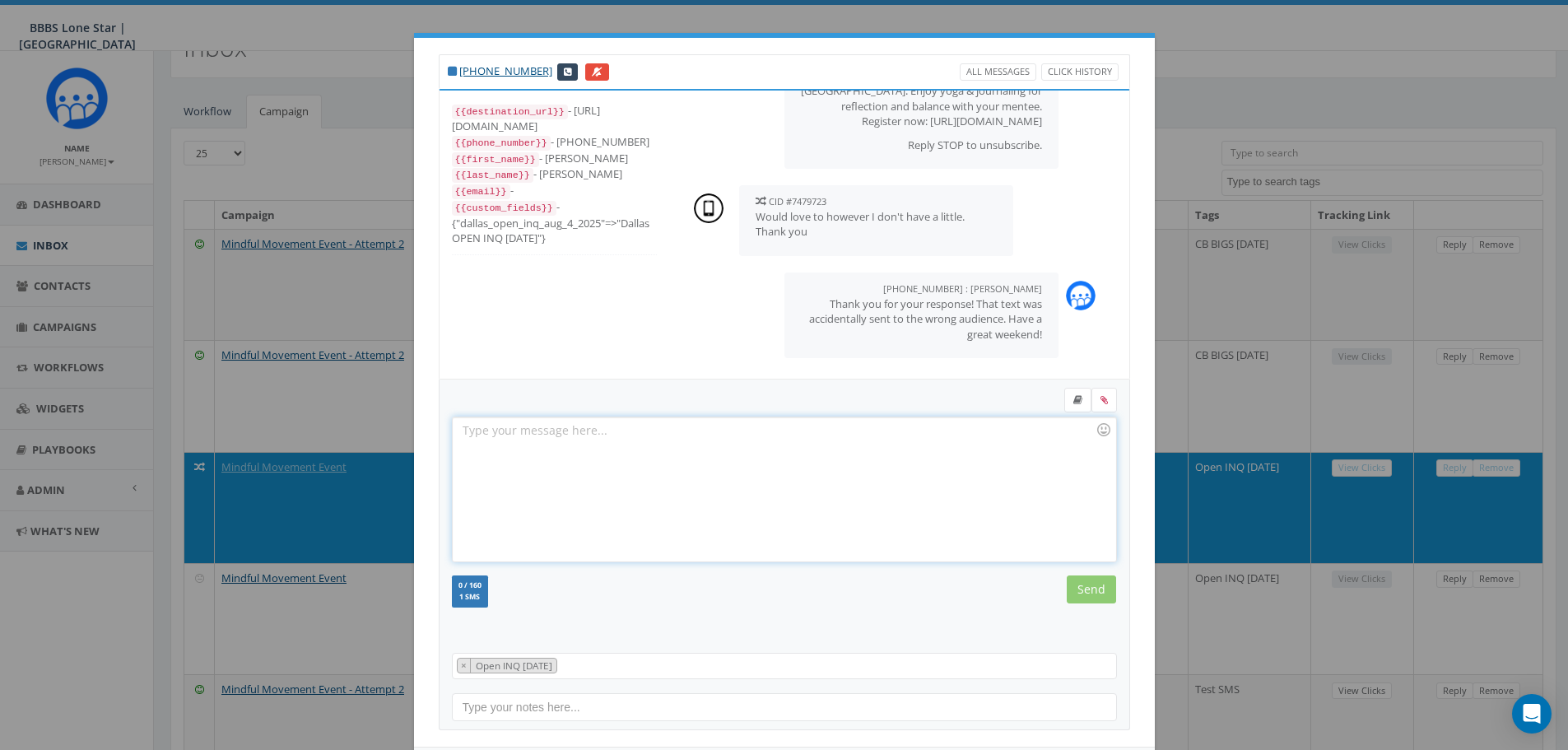
click at [667, 444] on div at bounding box center [784, 490] width 663 height 144
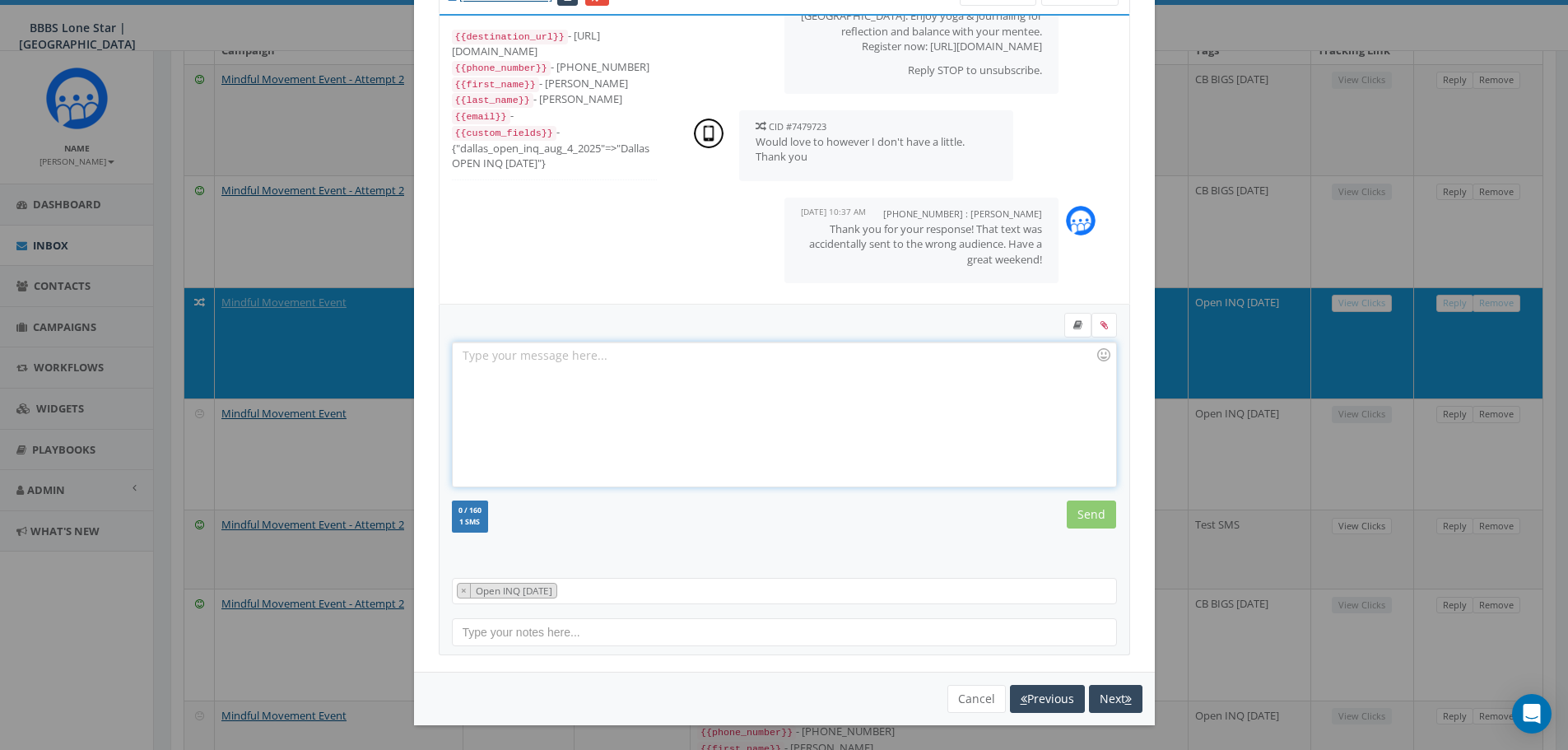
scroll to position [0, 0]
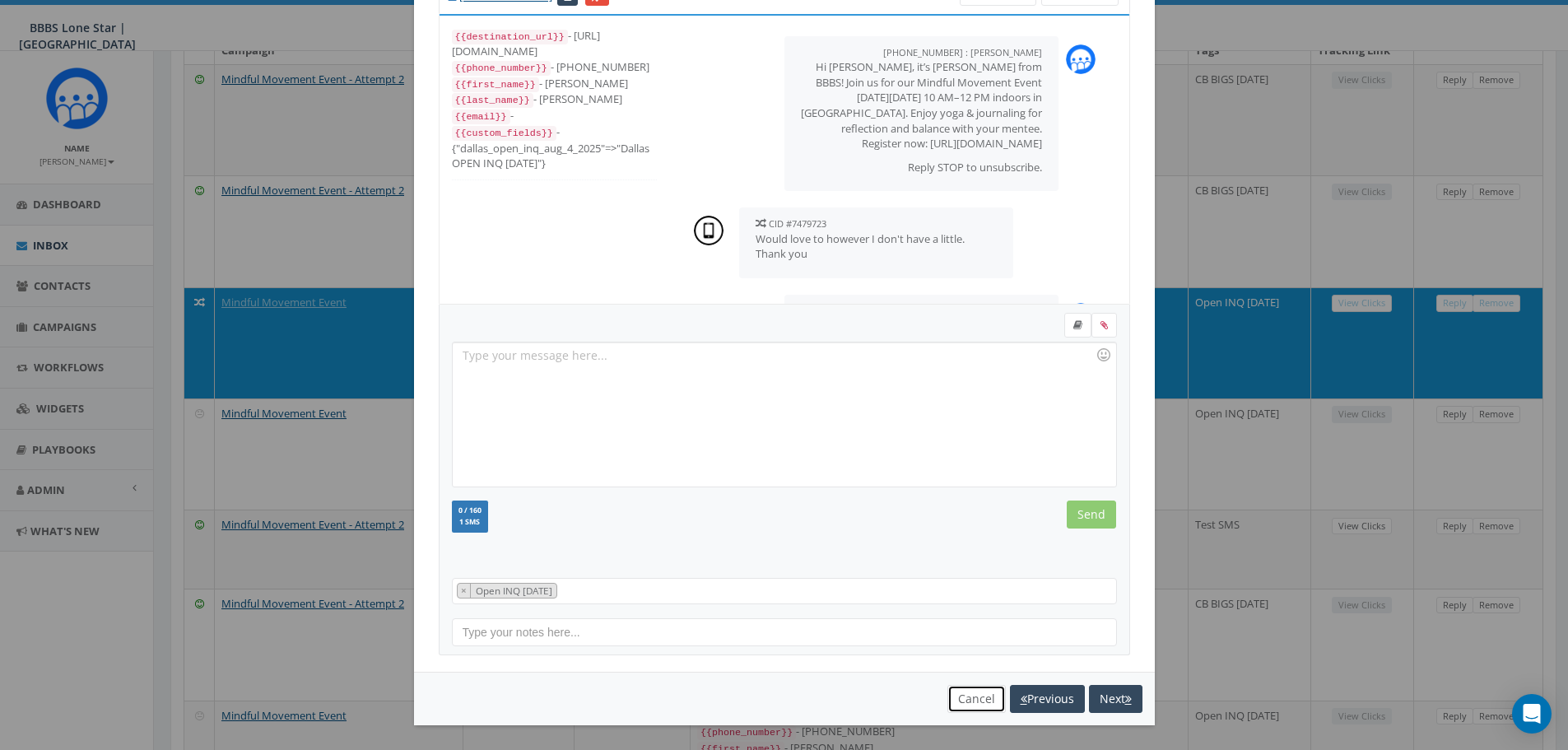
click at [667, 483] on button "Cancel" at bounding box center [976, 699] width 58 height 28
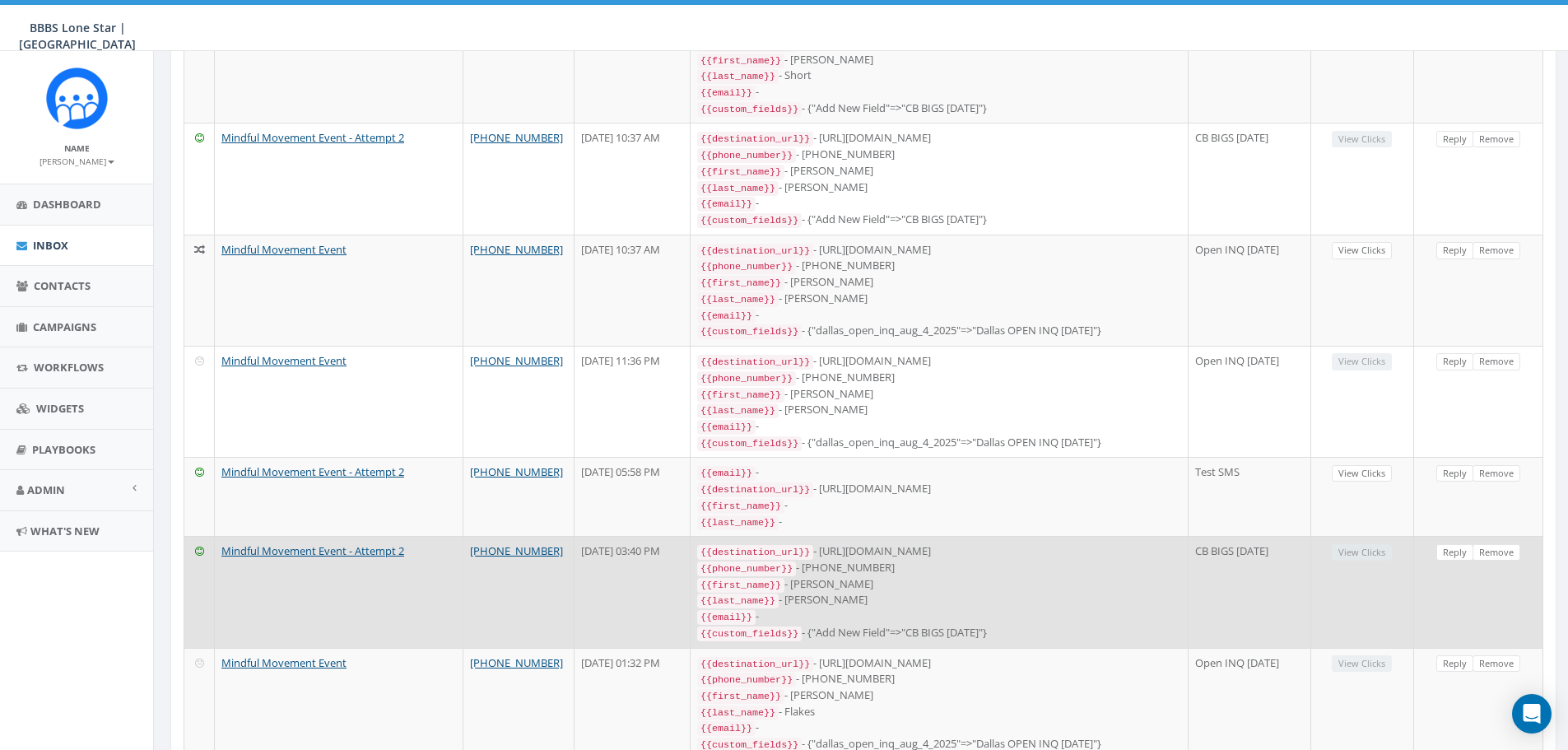
scroll to position [294, 0]
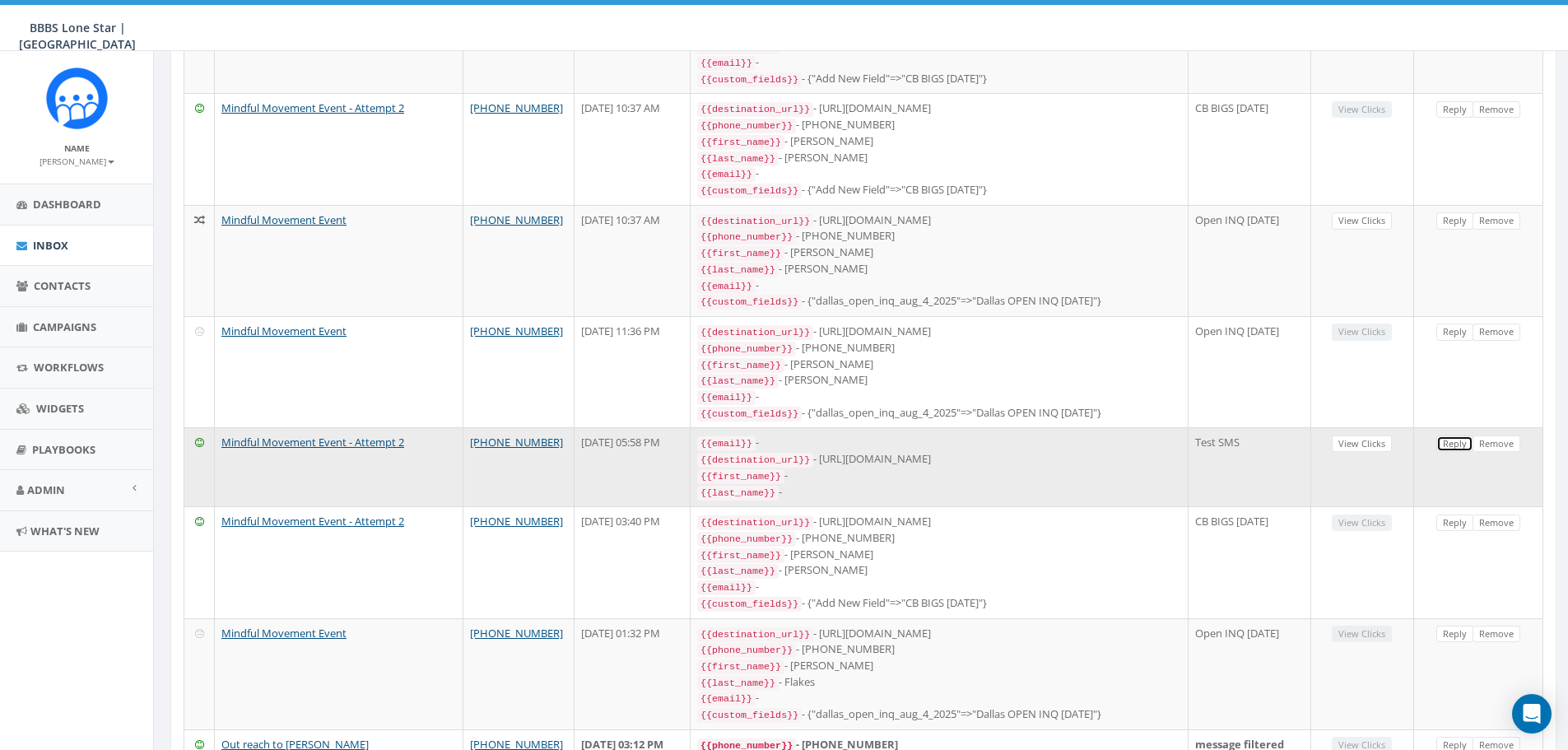
click at [667, 436] on link "Reply" at bounding box center [1454, 444] width 37 height 17
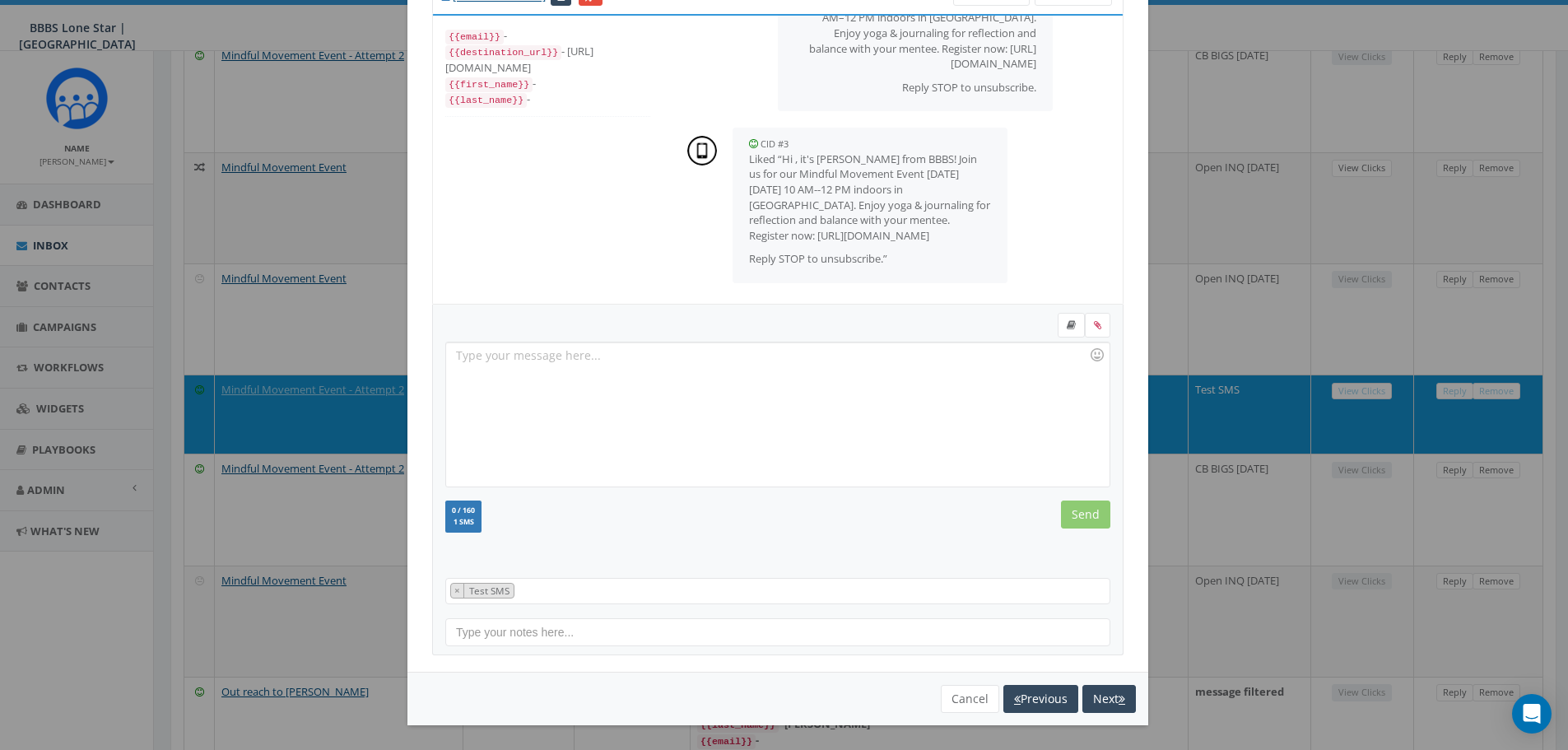
scroll to position [376, 0]
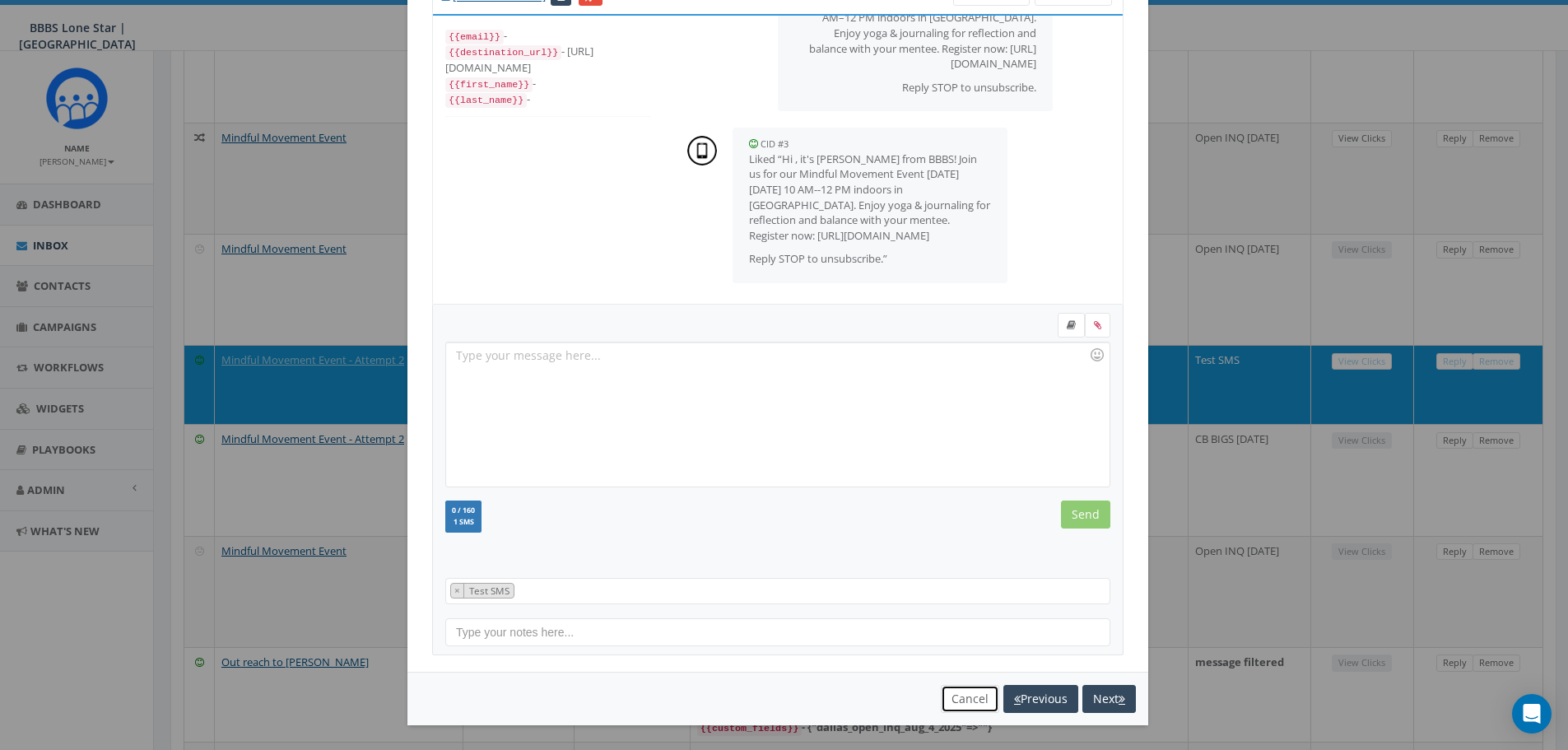
click at [667, 483] on button "Cancel" at bounding box center [969, 699] width 58 height 28
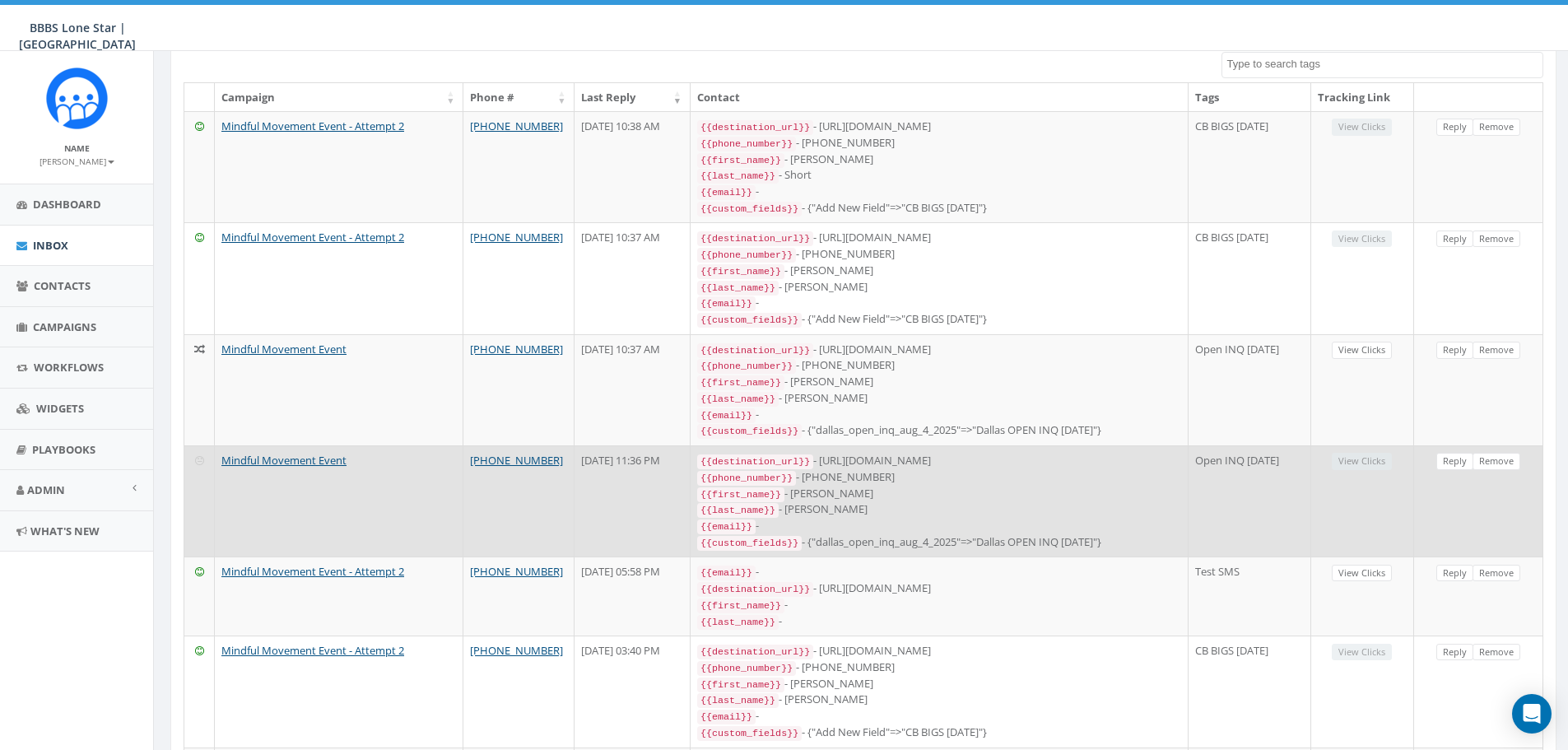
scroll to position [247, 0]
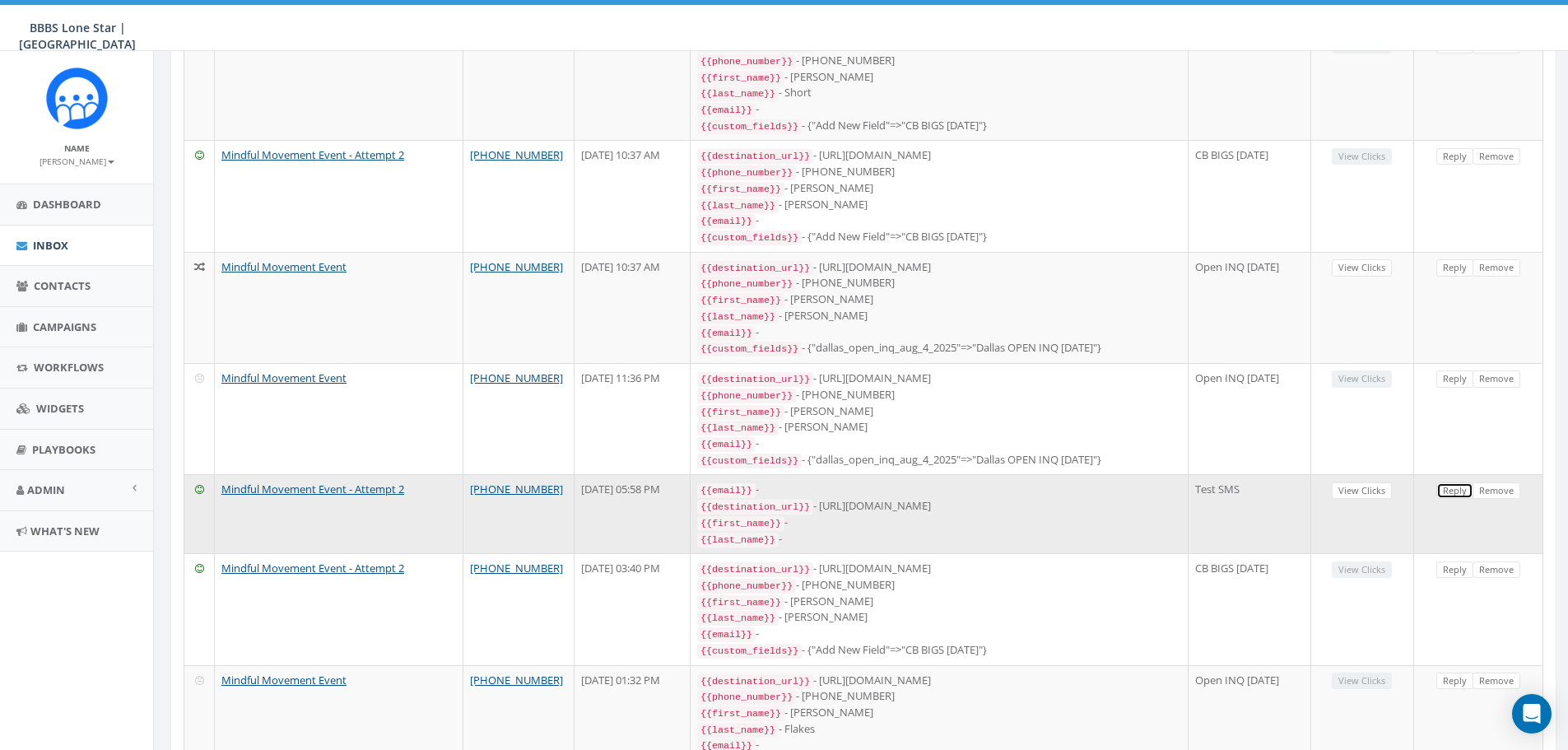
click at [667, 483] on link "Reply" at bounding box center [1454, 491] width 37 height 17
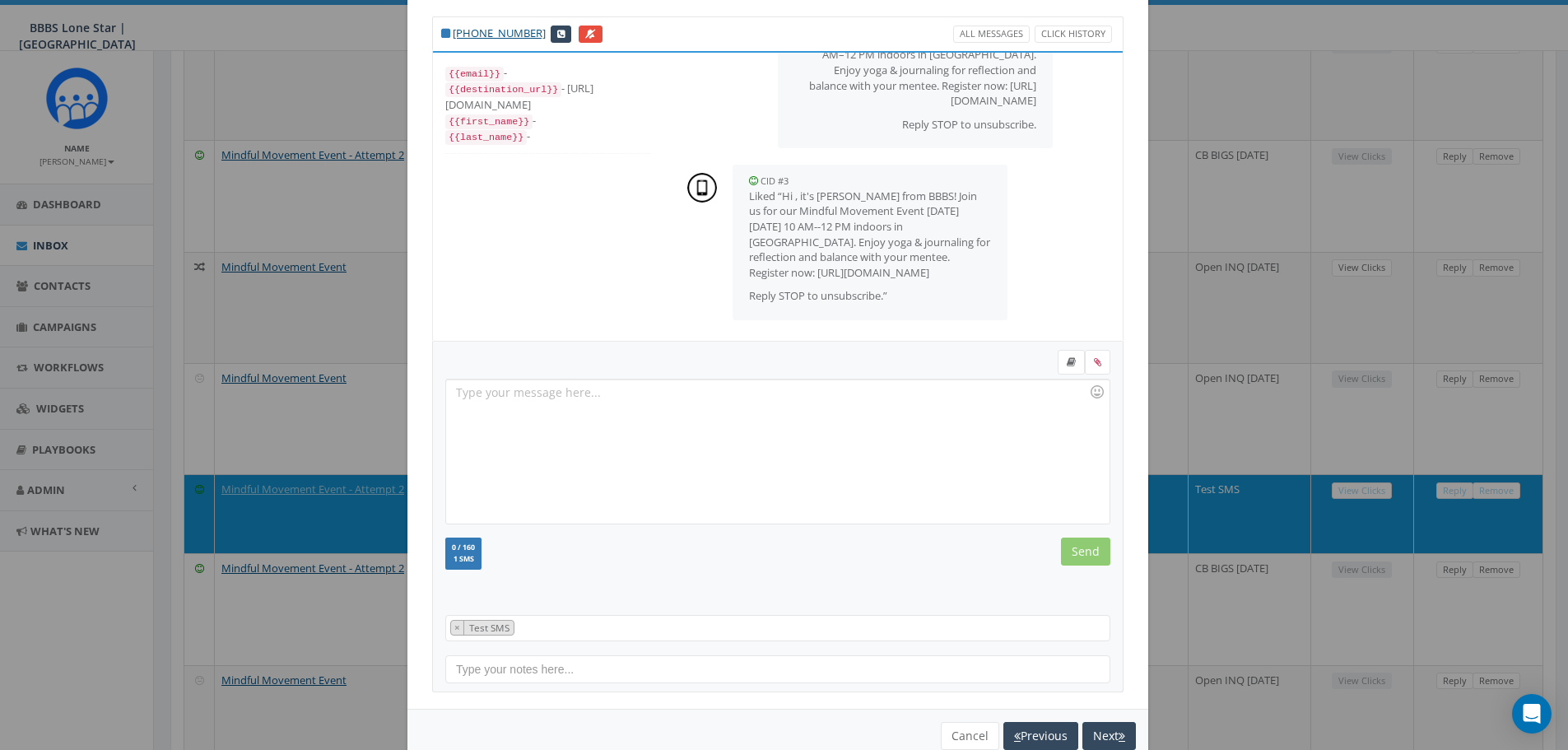
scroll to position [75, 0]
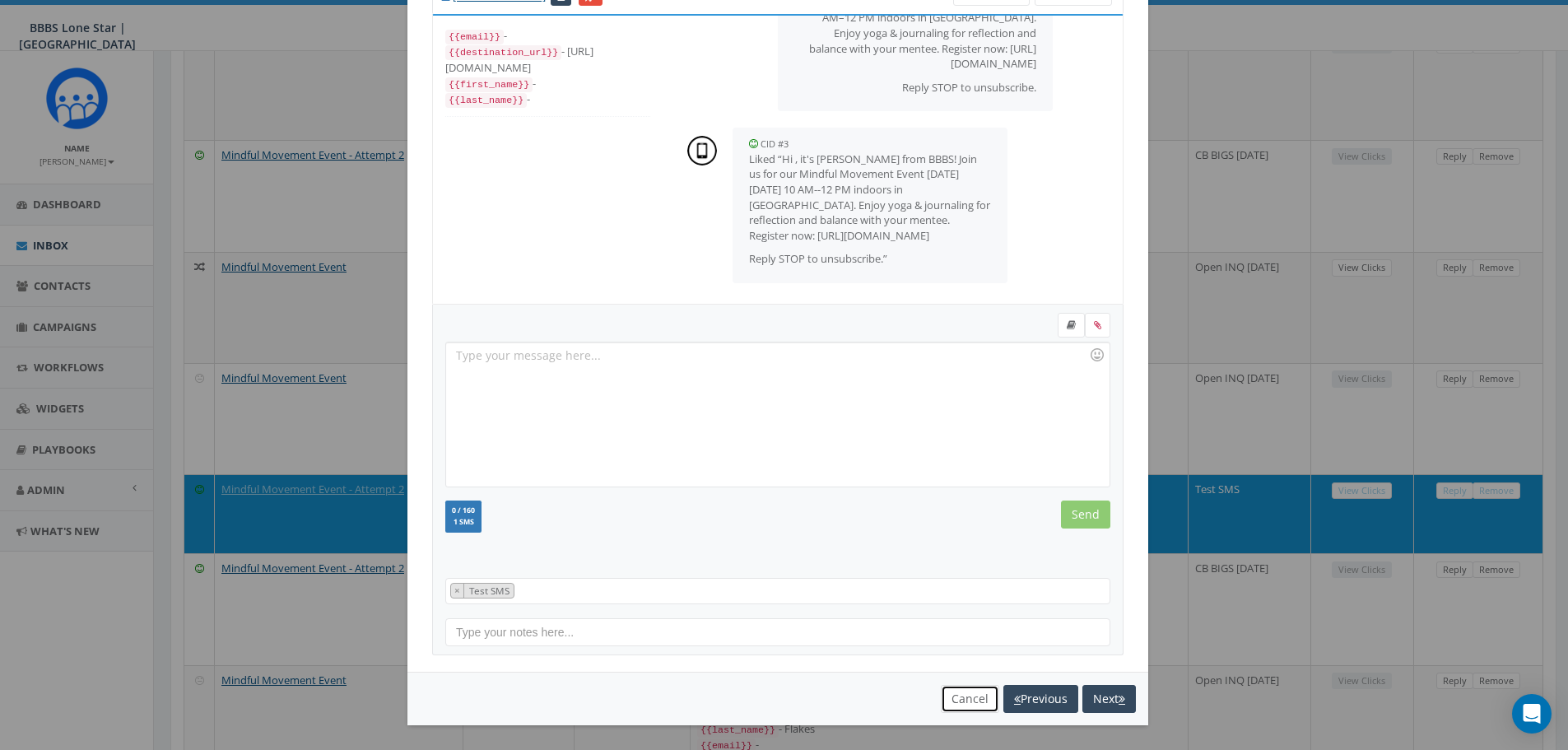
click at [667, 483] on button "Cancel" at bounding box center [969, 699] width 58 height 28
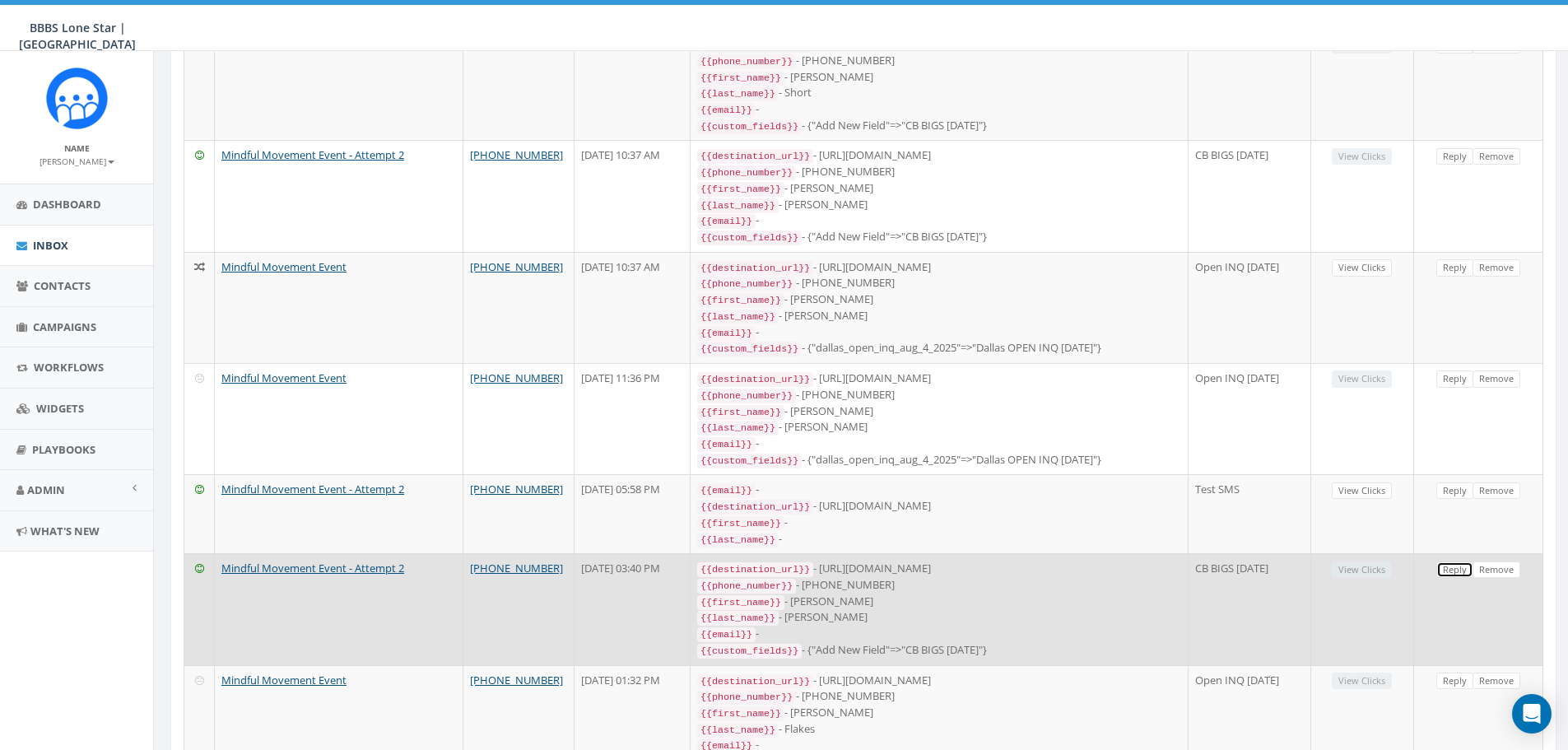
click at [667, 483] on link "Reply" at bounding box center [1454, 570] width 37 height 17
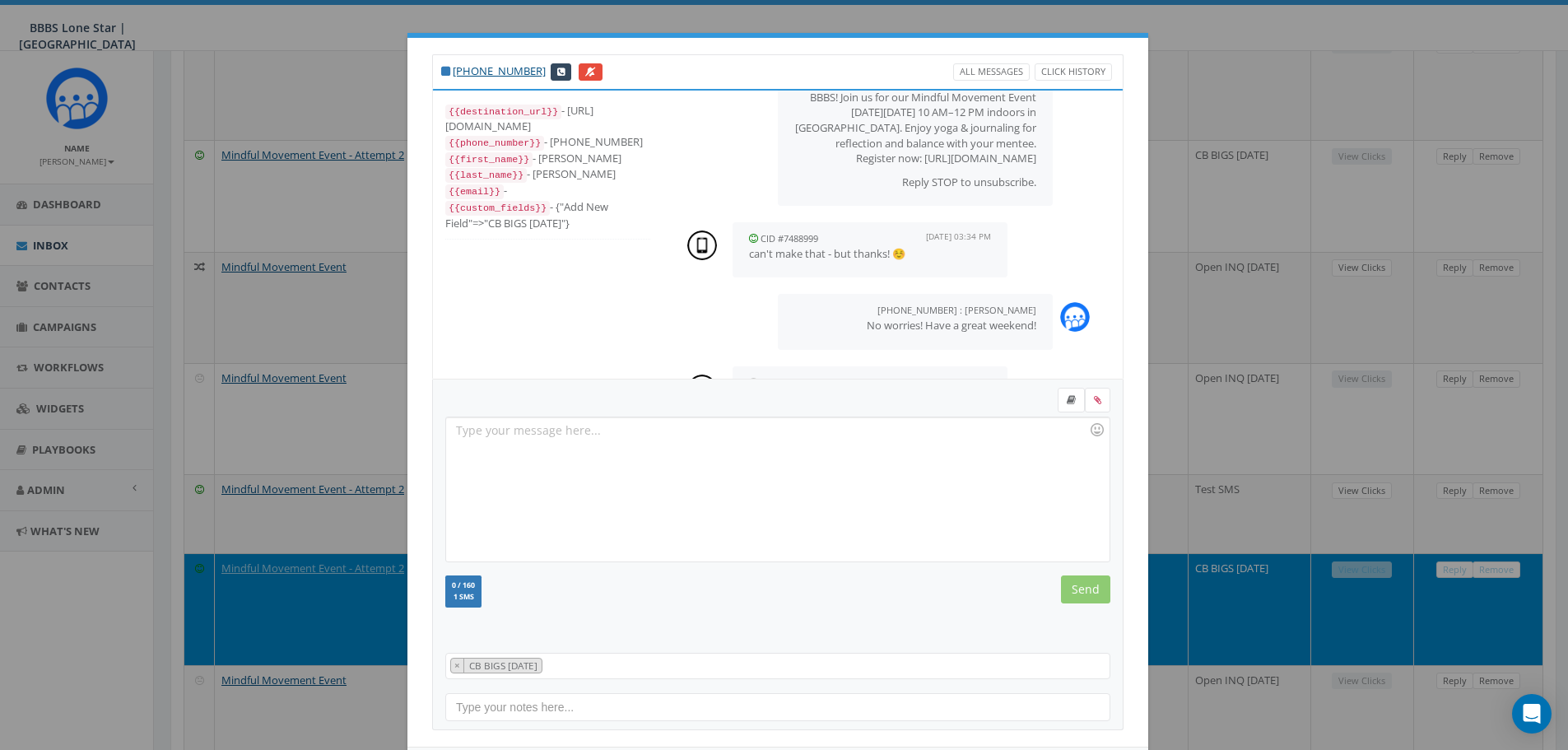
scroll to position [0, 0]
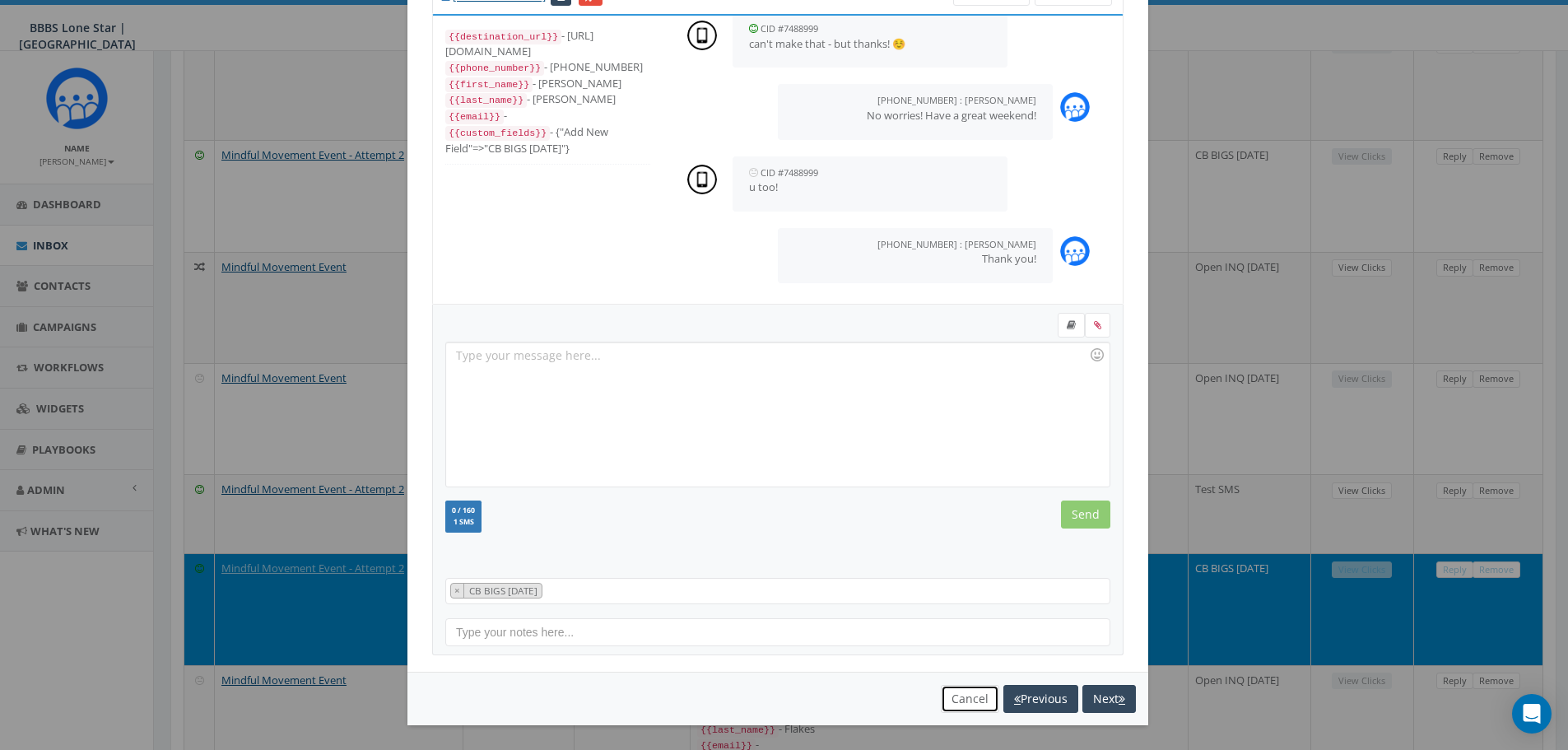
click at [667, 483] on button "Cancel" at bounding box center [969, 699] width 58 height 28
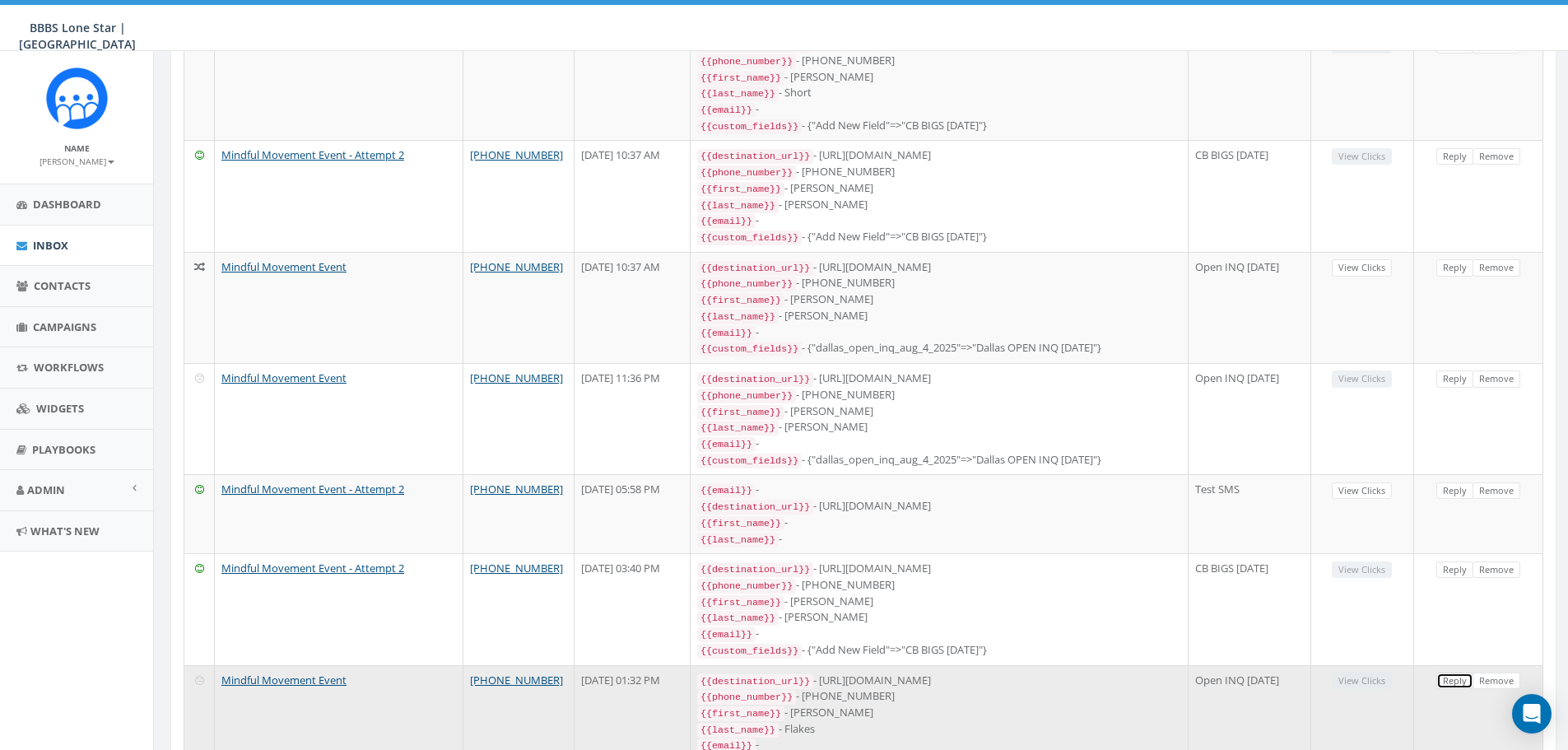
click at [667, 483] on link "Reply" at bounding box center [1454, 681] width 37 height 17
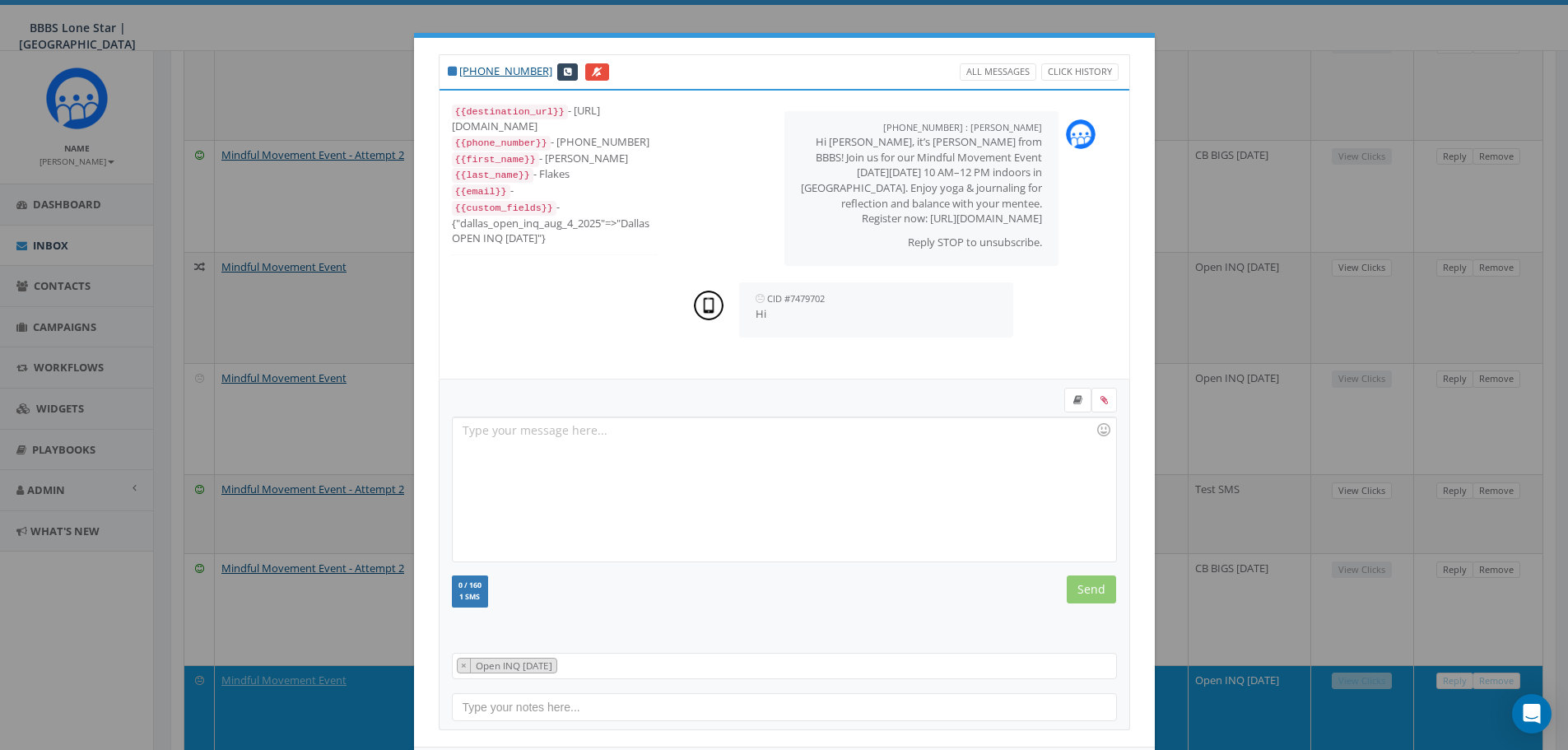
scroll to position [75, 0]
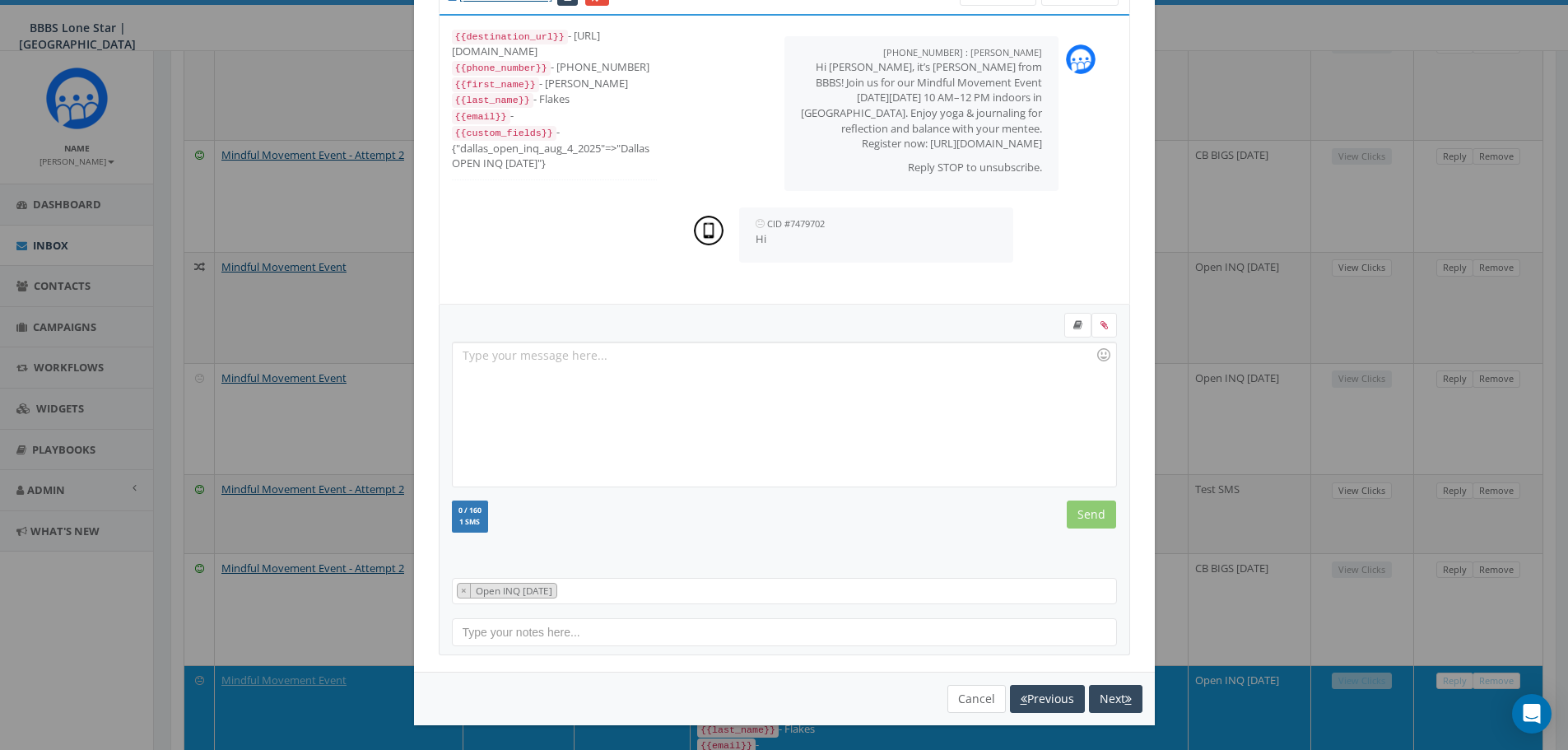
drag, startPoint x: 958, startPoint y: 683, endPoint x: 955, endPoint y: 693, distance: 10.4
click at [667, 483] on div "You cannot attach more than one file! Please remove the old file and continue t…" at bounding box center [784, 699] width 741 height 54
click at [667, 483] on button "Cancel" at bounding box center [976, 699] width 58 height 28
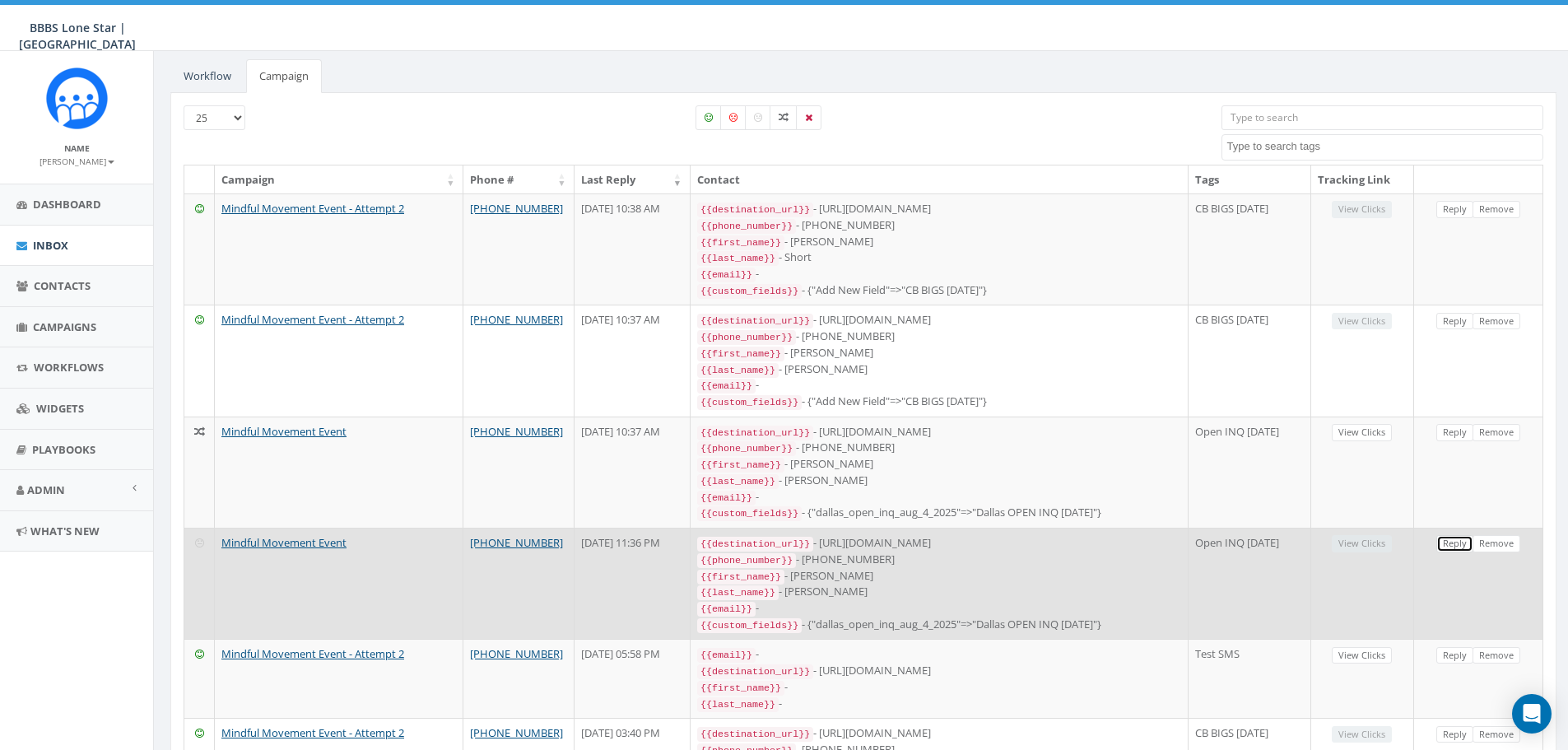
click at [667, 483] on link "Reply" at bounding box center [1454, 543] width 37 height 17
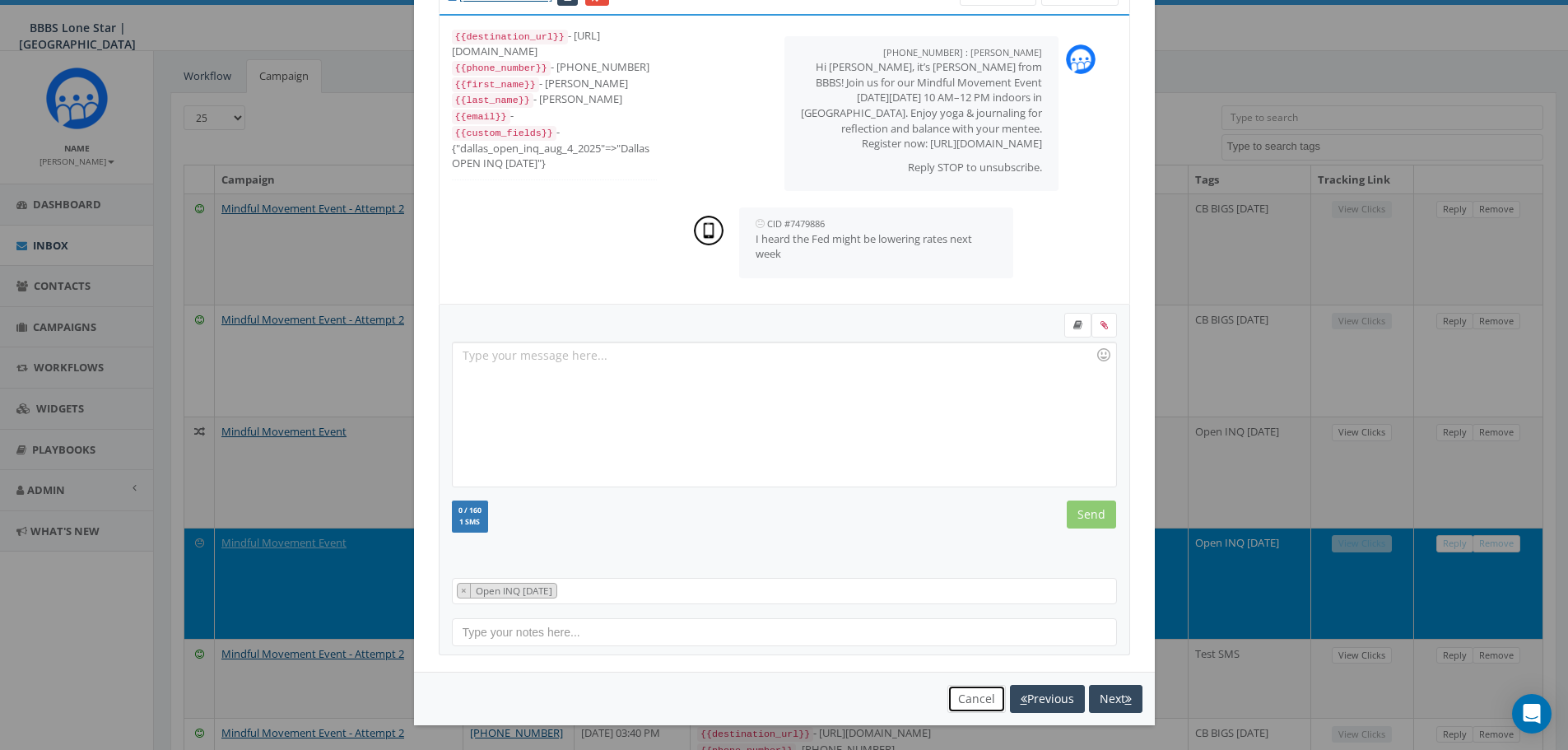
click at [667, 483] on button "Cancel" at bounding box center [976, 699] width 58 height 28
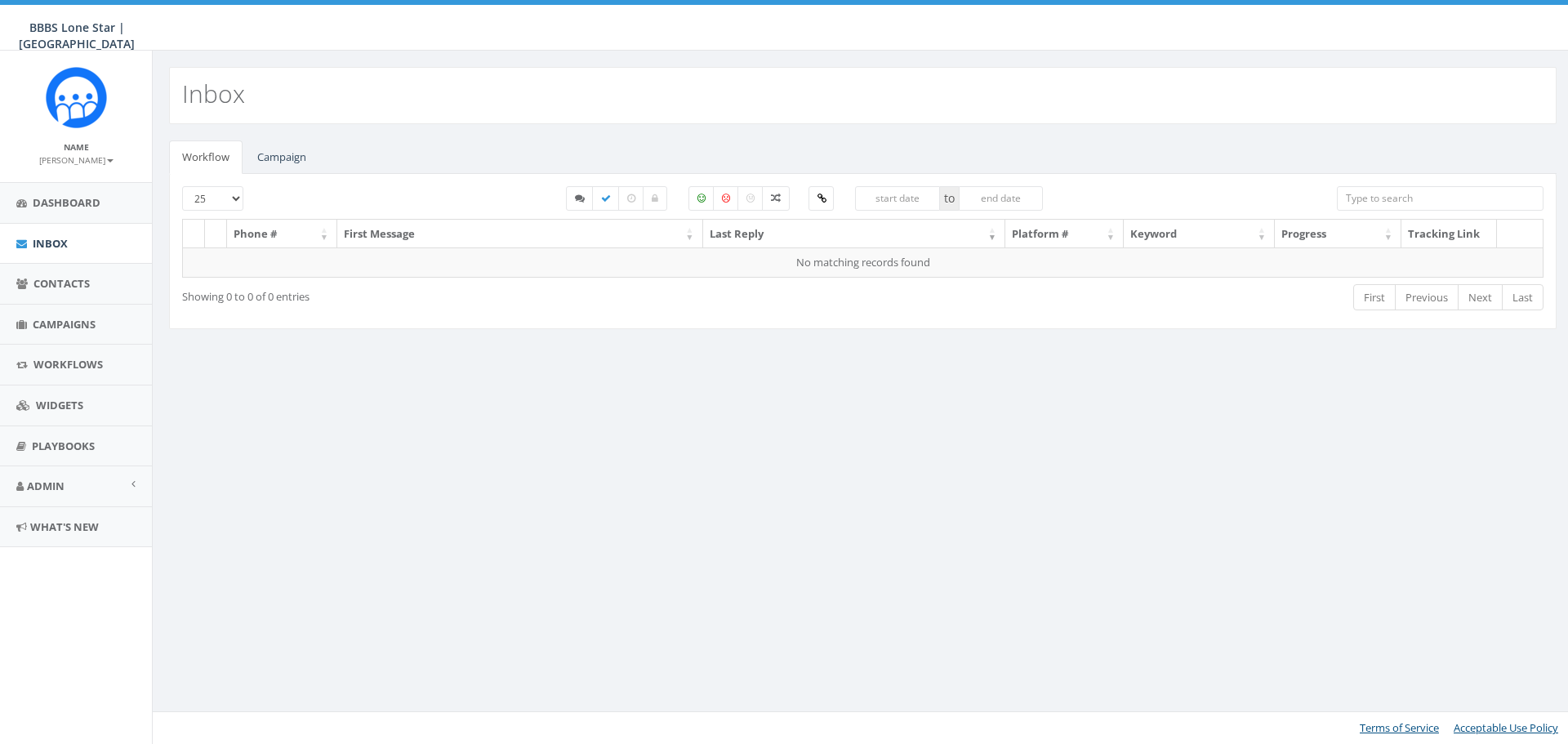
select select
click at [275, 149] on link "Campaign" at bounding box center [282, 158] width 75 height 34
